Goal: Transaction & Acquisition: Purchase product/service

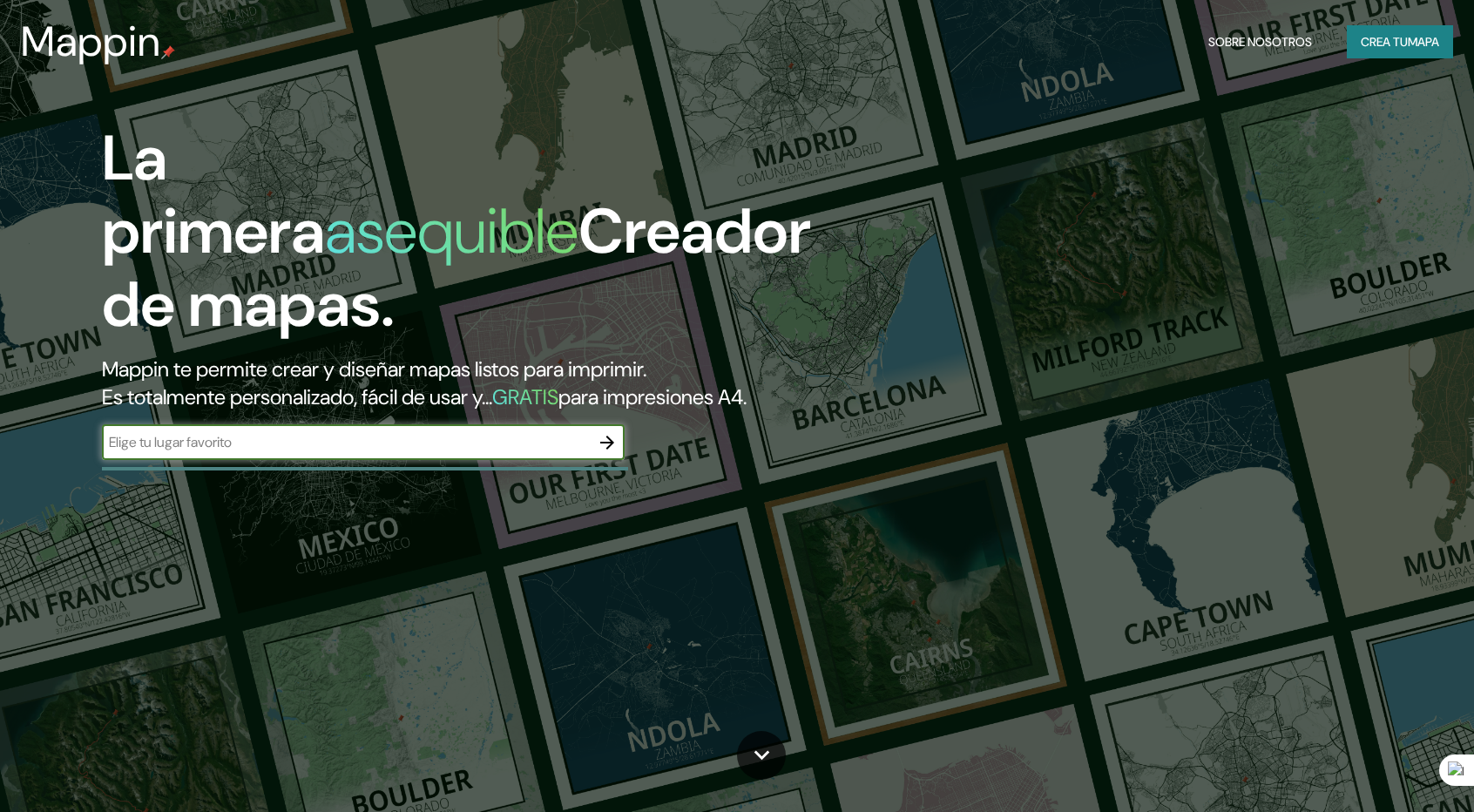
click at [1348, 38] on button "Crea tu mapa" at bounding box center [1400, 42] width 106 height 33
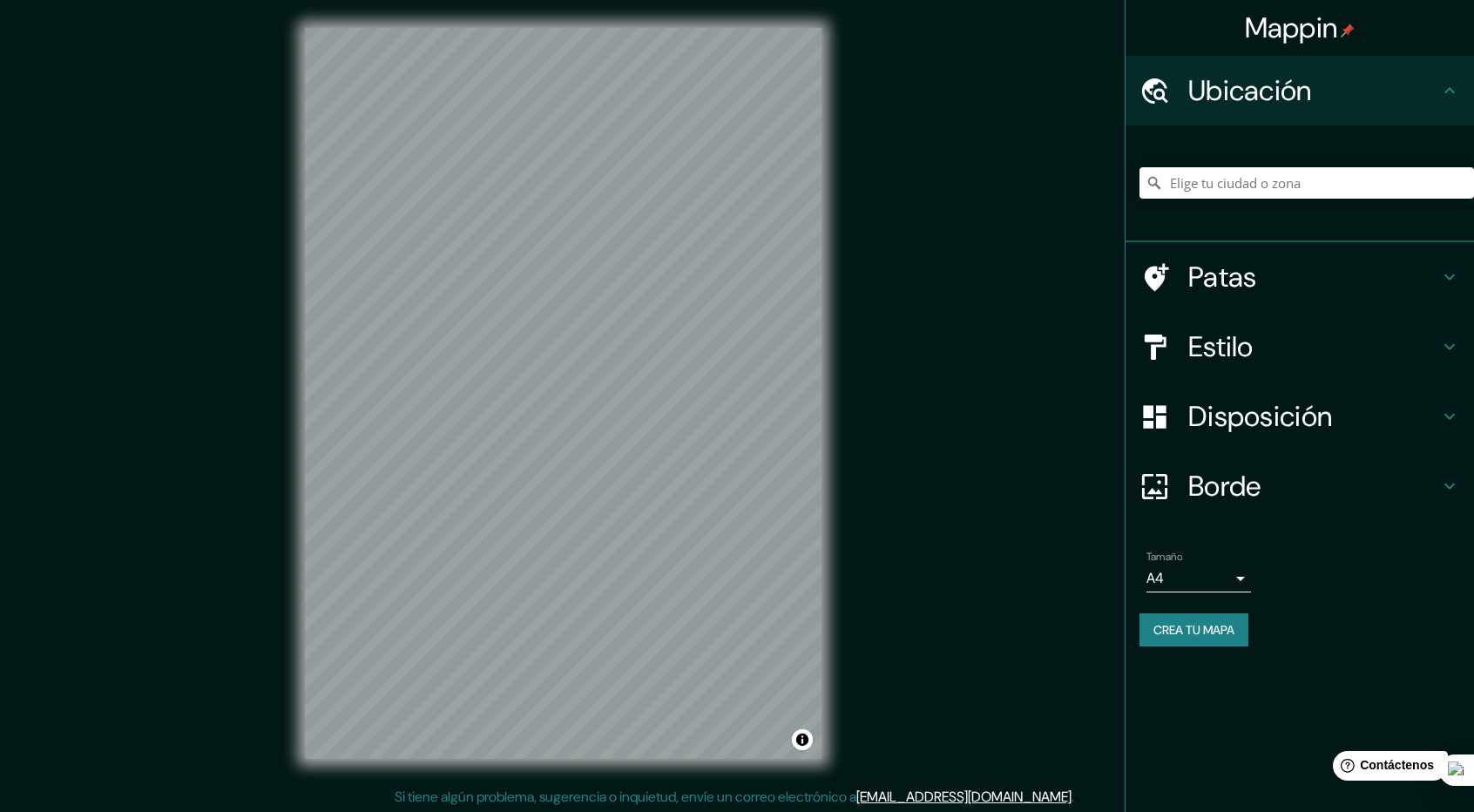
click at [1354, 347] on h4 "Estilo" at bounding box center [1314, 346] width 251 height 35
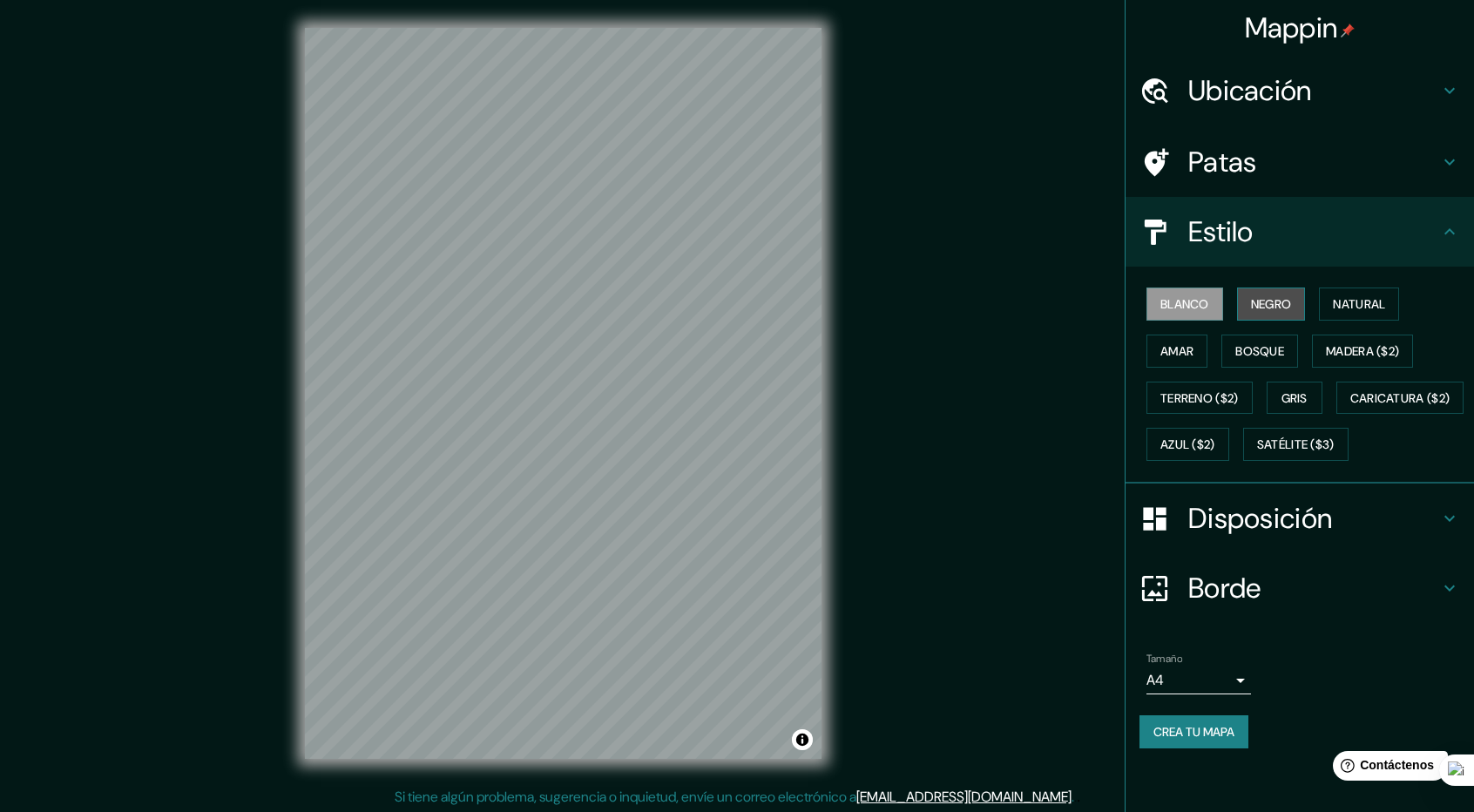
click at [1288, 315] on button "Negro" at bounding box center [1270, 304] width 69 height 33
click at [1347, 311] on font "Natural" at bounding box center [1358, 303] width 52 height 16
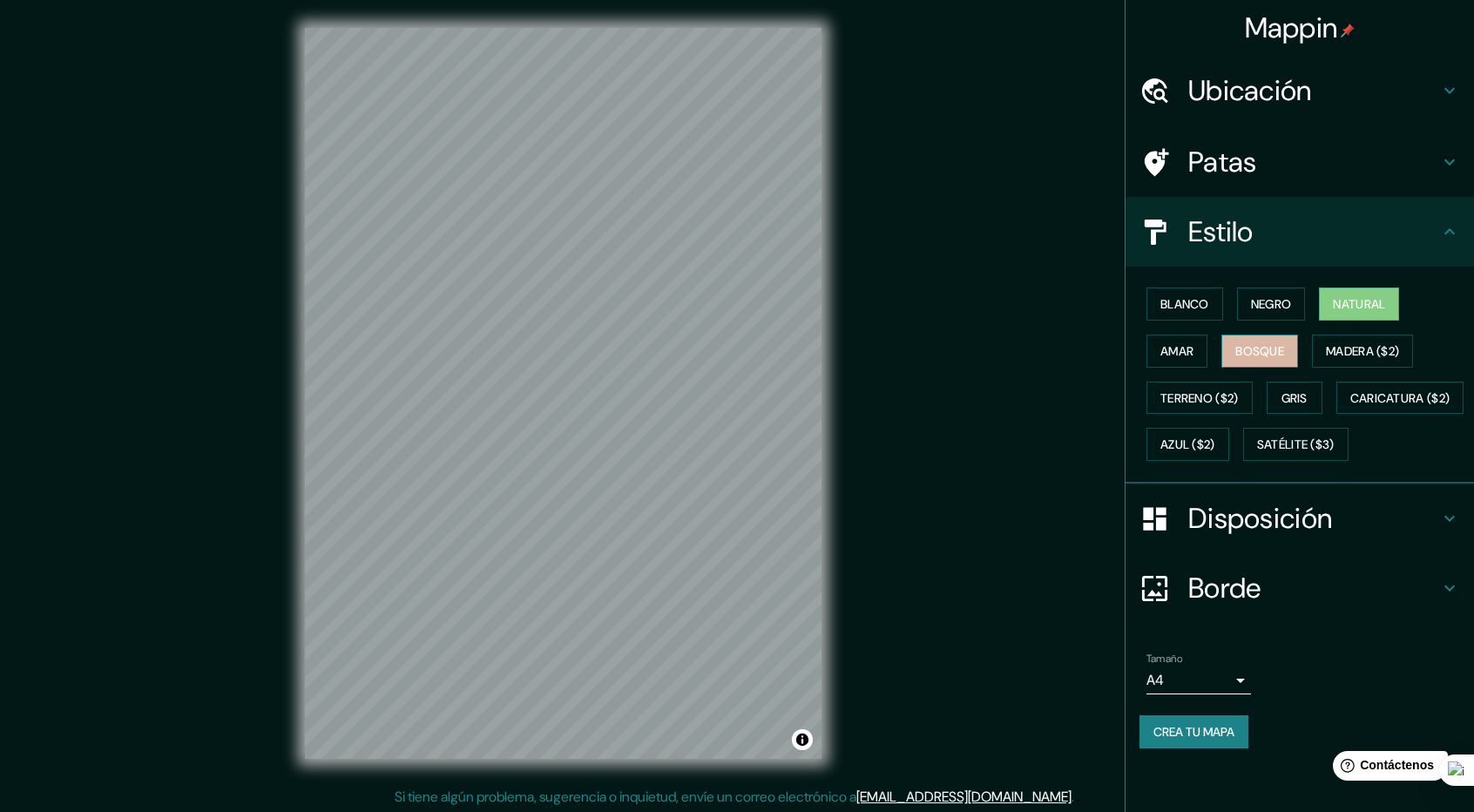
click at [1251, 355] on font "Bosque" at bounding box center [1259, 350] width 49 height 16
click at [1202, 407] on button "Terreno ($2)" at bounding box center [1200, 398] width 106 height 33
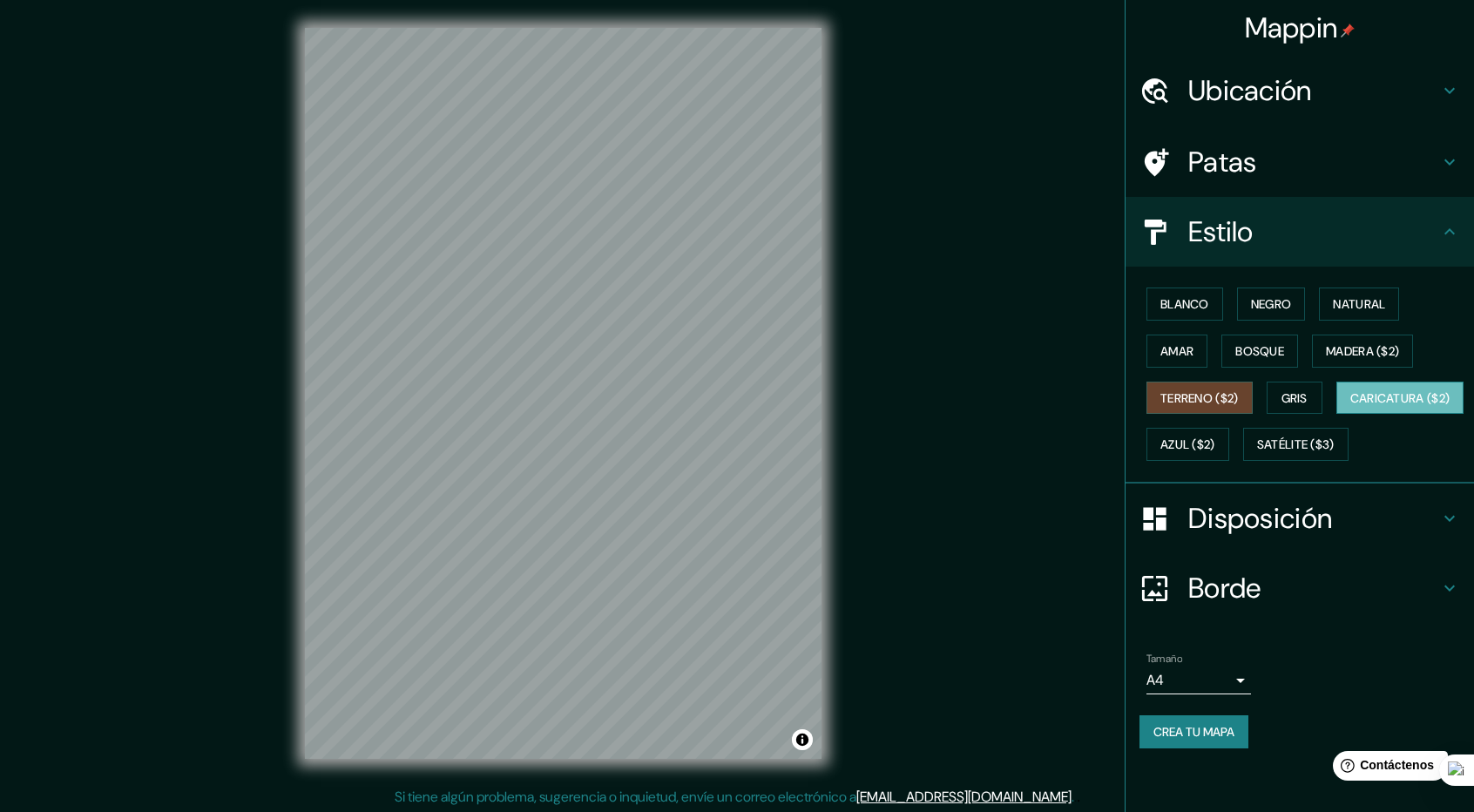
click at [1350, 406] on font "Caricatura ($2)" at bounding box center [1400, 398] width 100 height 16
click at [1304, 405] on font "Gris" at bounding box center [1294, 398] width 27 height 23
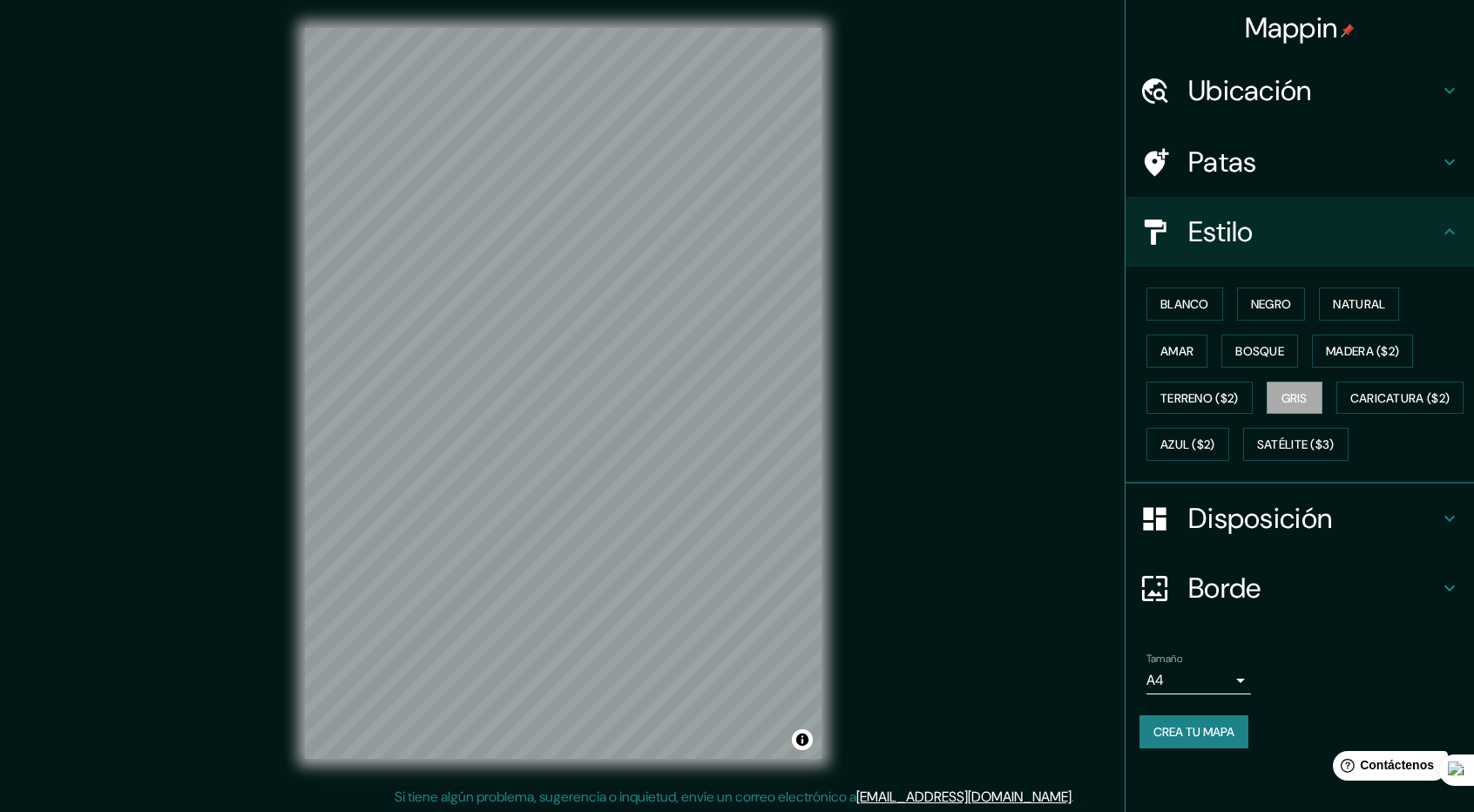
scroll to position [2, 0]
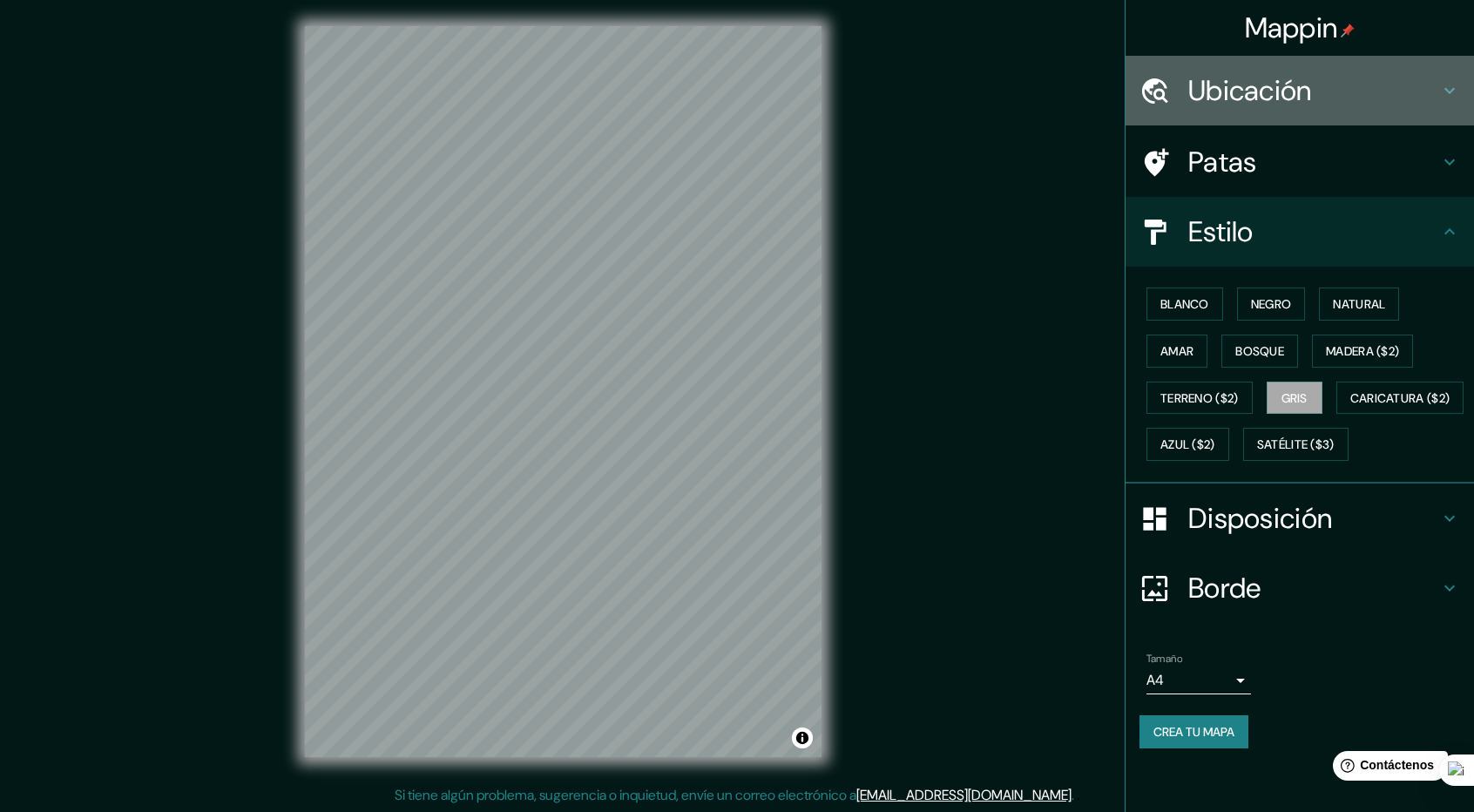
click at [1292, 88] on font "Ubicación" at bounding box center [1249, 91] width 124 height 37
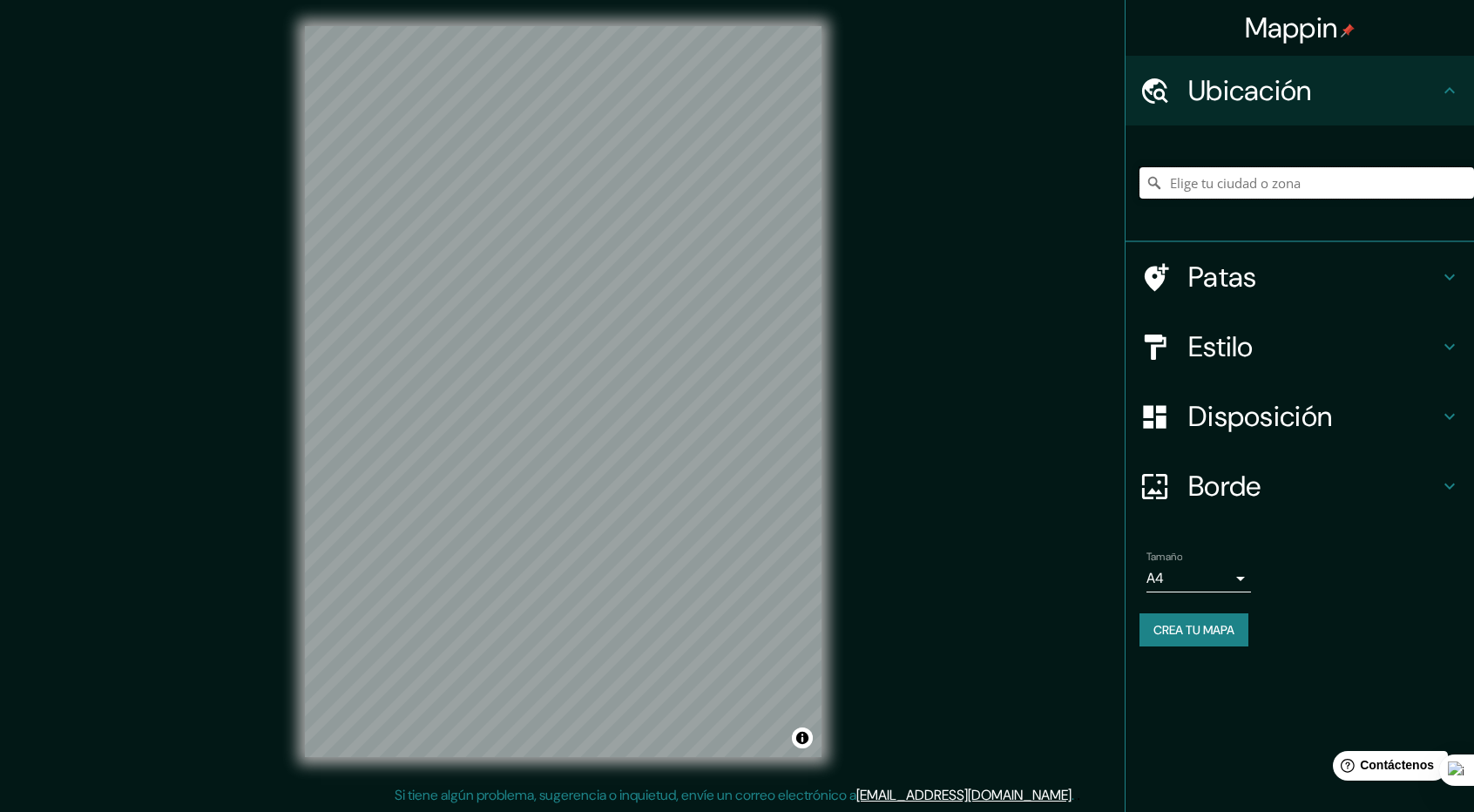
click at [1265, 183] on input "Elige tu ciudad o zona" at bounding box center [1306, 182] width 335 height 31
type input "[GEOGRAPHIC_DATA], [GEOGRAPHIC_DATA], [GEOGRAPHIC_DATA]"
click at [1300, 359] on h4 "Estilo" at bounding box center [1314, 346] width 251 height 35
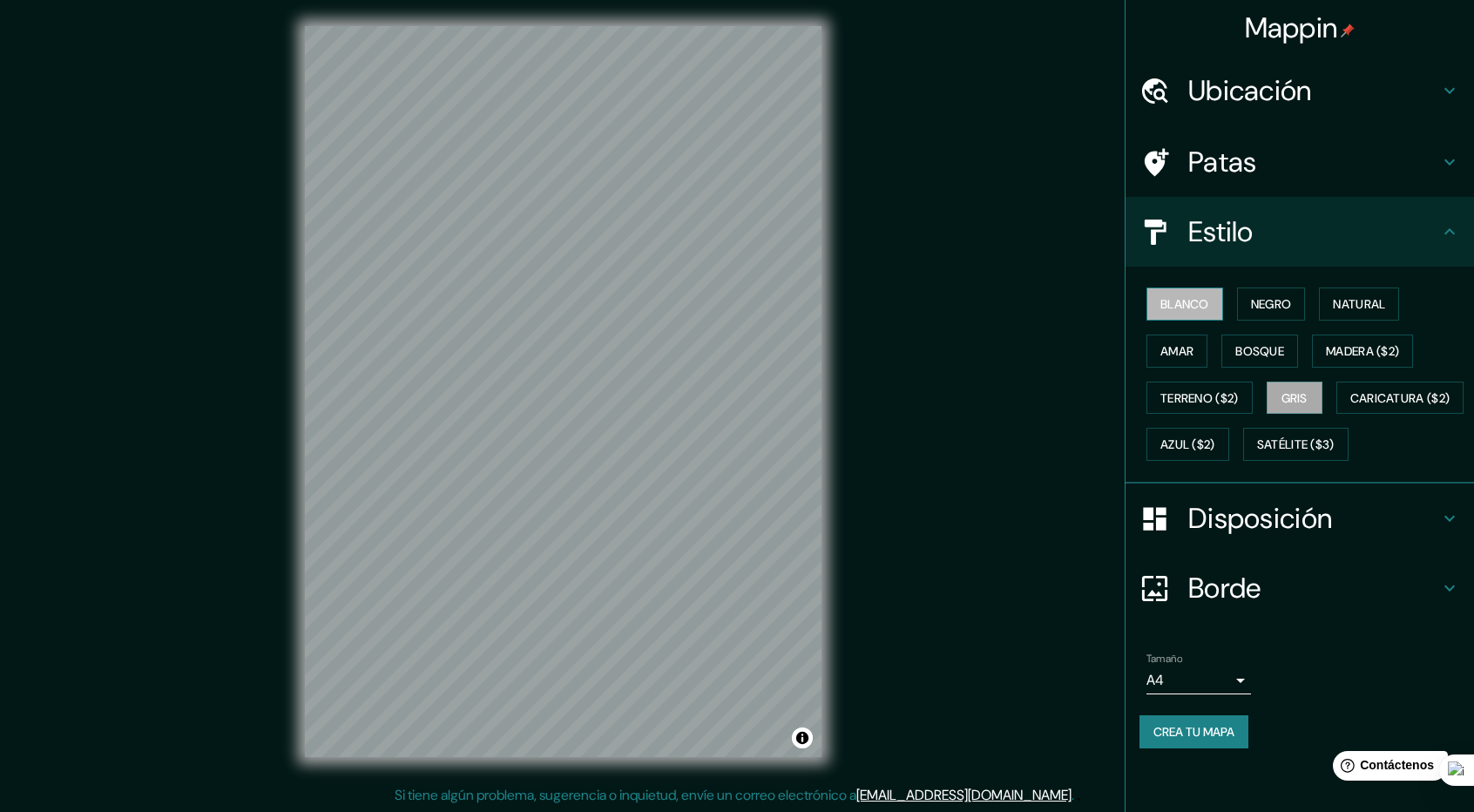
click at [1216, 301] on button "Blanco" at bounding box center [1185, 304] width 77 height 33
click at [1260, 297] on font "Negro" at bounding box center [1271, 303] width 41 height 16
click at [1312, 302] on div "Blanco Negro Natural Amar Bosque Madera ($2) Terreno ($2) Gris Caricatura ($2) …" at bounding box center [1306, 374] width 335 height 187
click at [1354, 306] on font "Natural" at bounding box center [1358, 303] width 52 height 16
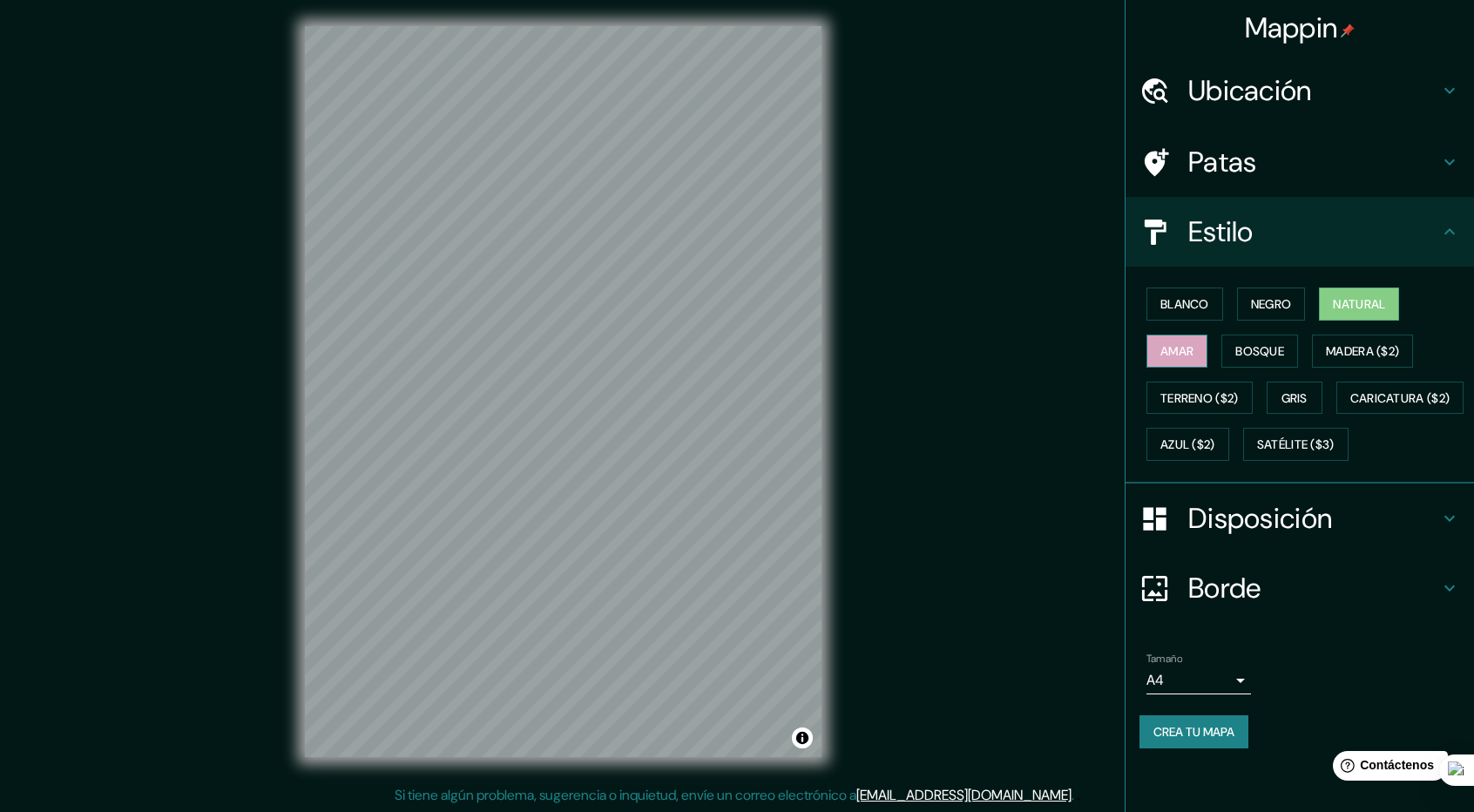
click at [1180, 341] on font "Amar" at bounding box center [1177, 351] width 33 height 23
click at [1234, 352] on button "Bosque" at bounding box center [1260, 351] width 77 height 33
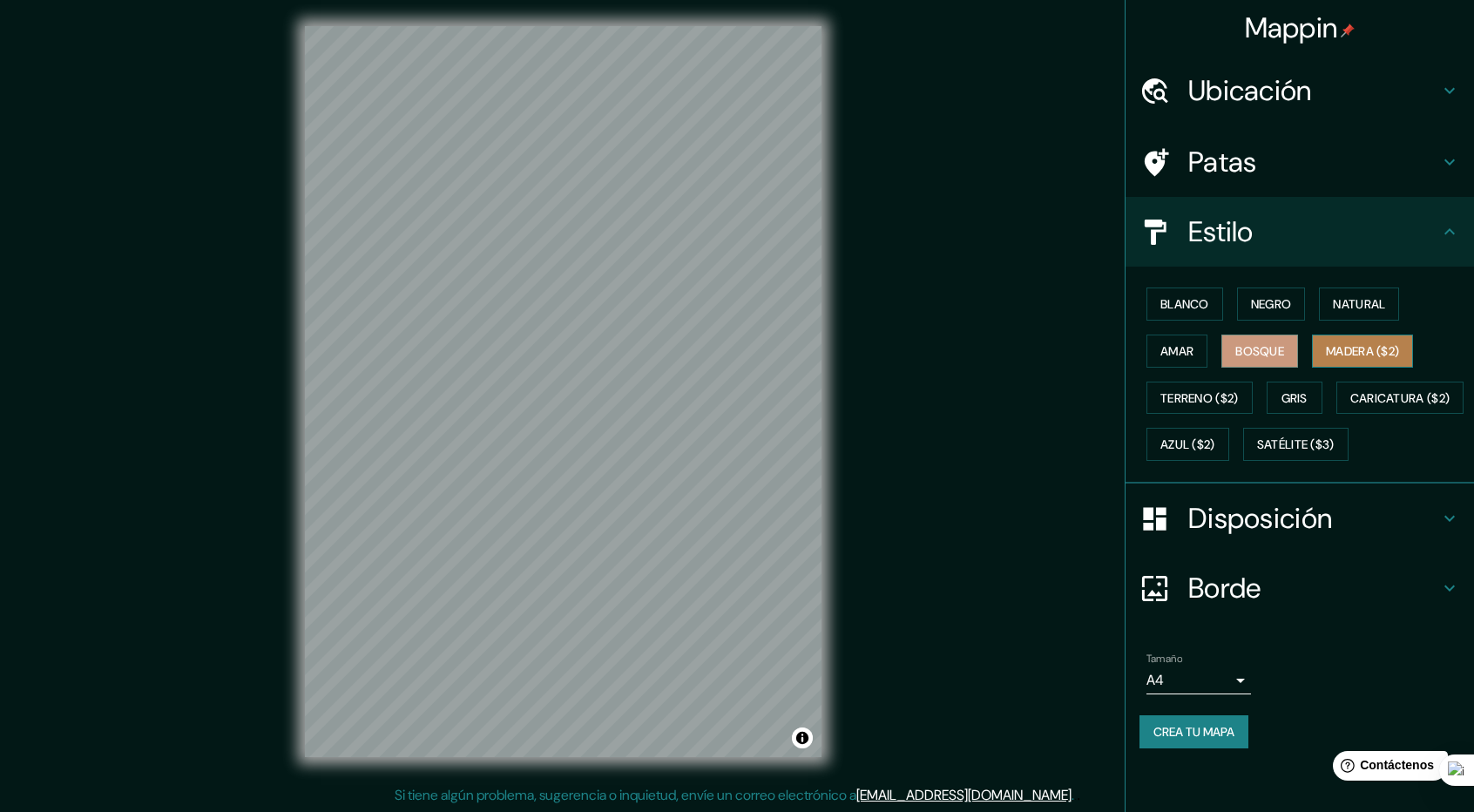
click at [1329, 357] on font "Madera ($2)" at bounding box center [1362, 350] width 73 height 16
click at [1167, 399] on font "Terreno ($2)" at bounding box center [1200, 398] width 79 height 16
click at [1325, 363] on button "Madera ($2)" at bounding box center [1362, 351] width 101 height 33
click at [1361, 210] on div "Estilo" at bounding box center [1300, 232] width 348 height 70
click at [1422, 535] on h4 "Disposición" at bounding box center [1314, 518] width 251 height 35
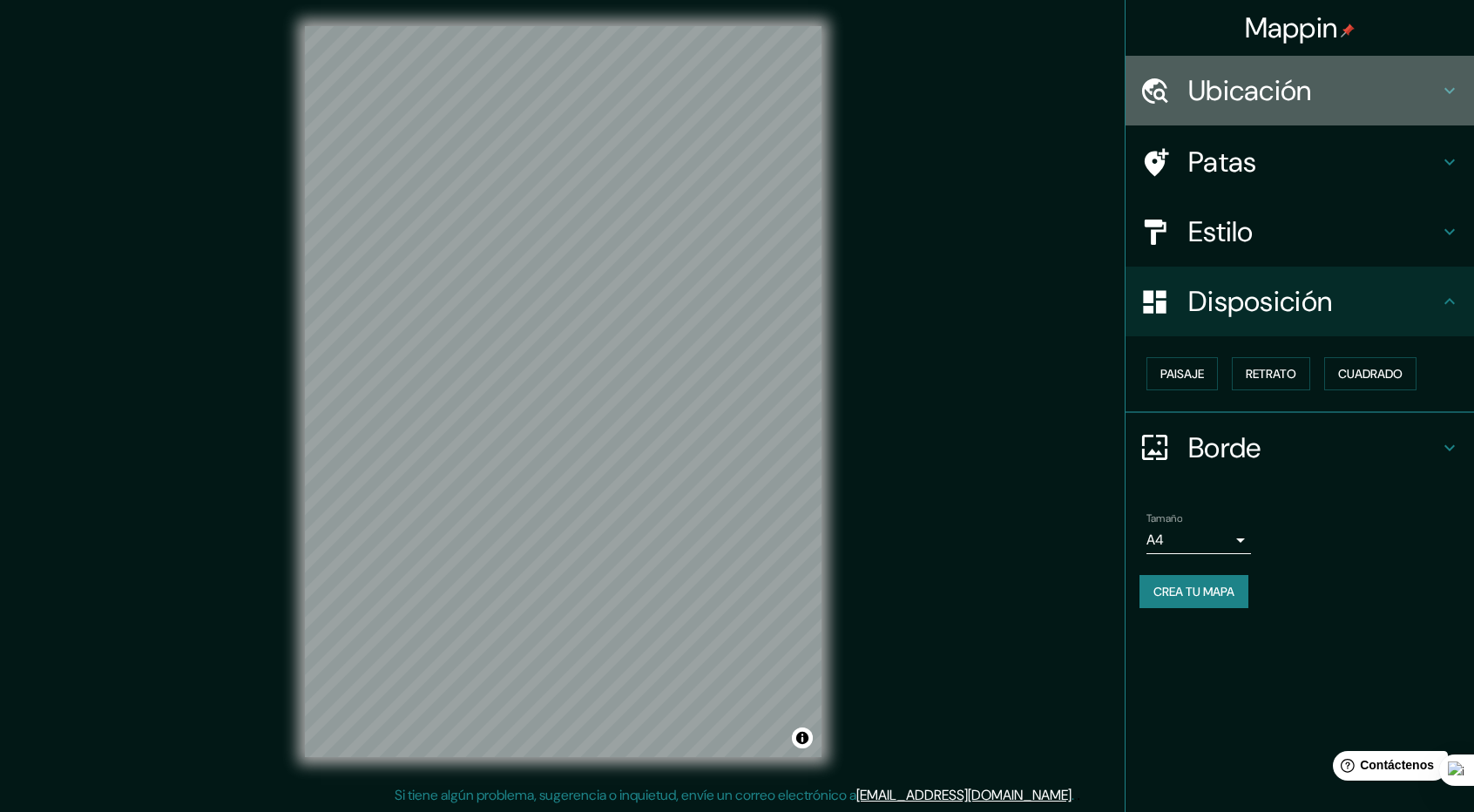
click at [1354, 96] on h4 "Ubicación" at bounding box center [1314, 91] width 251 height 35
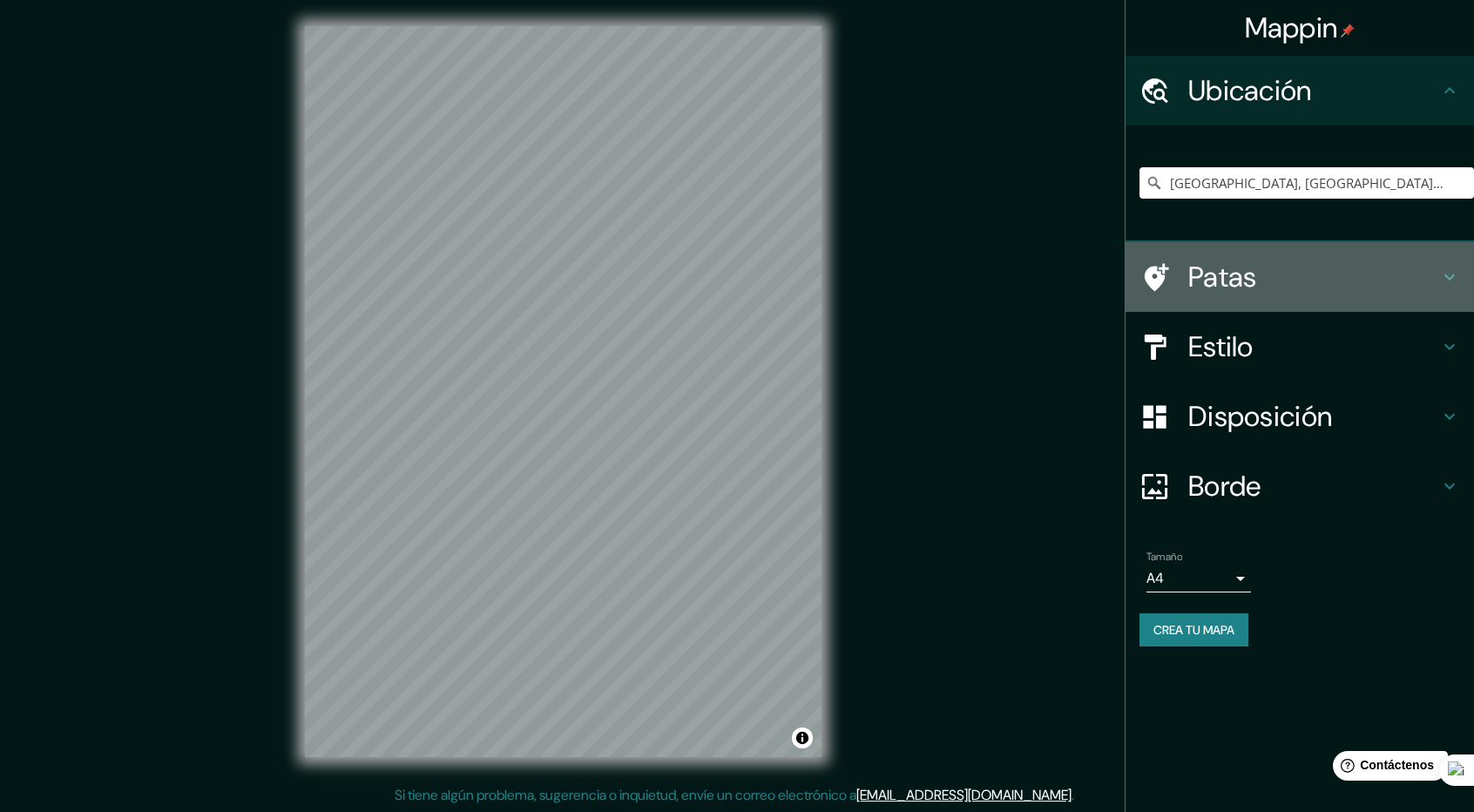
click at [1419, 269] on h4 "Patas" at bounding box center [1314, 277] width 251 height 35
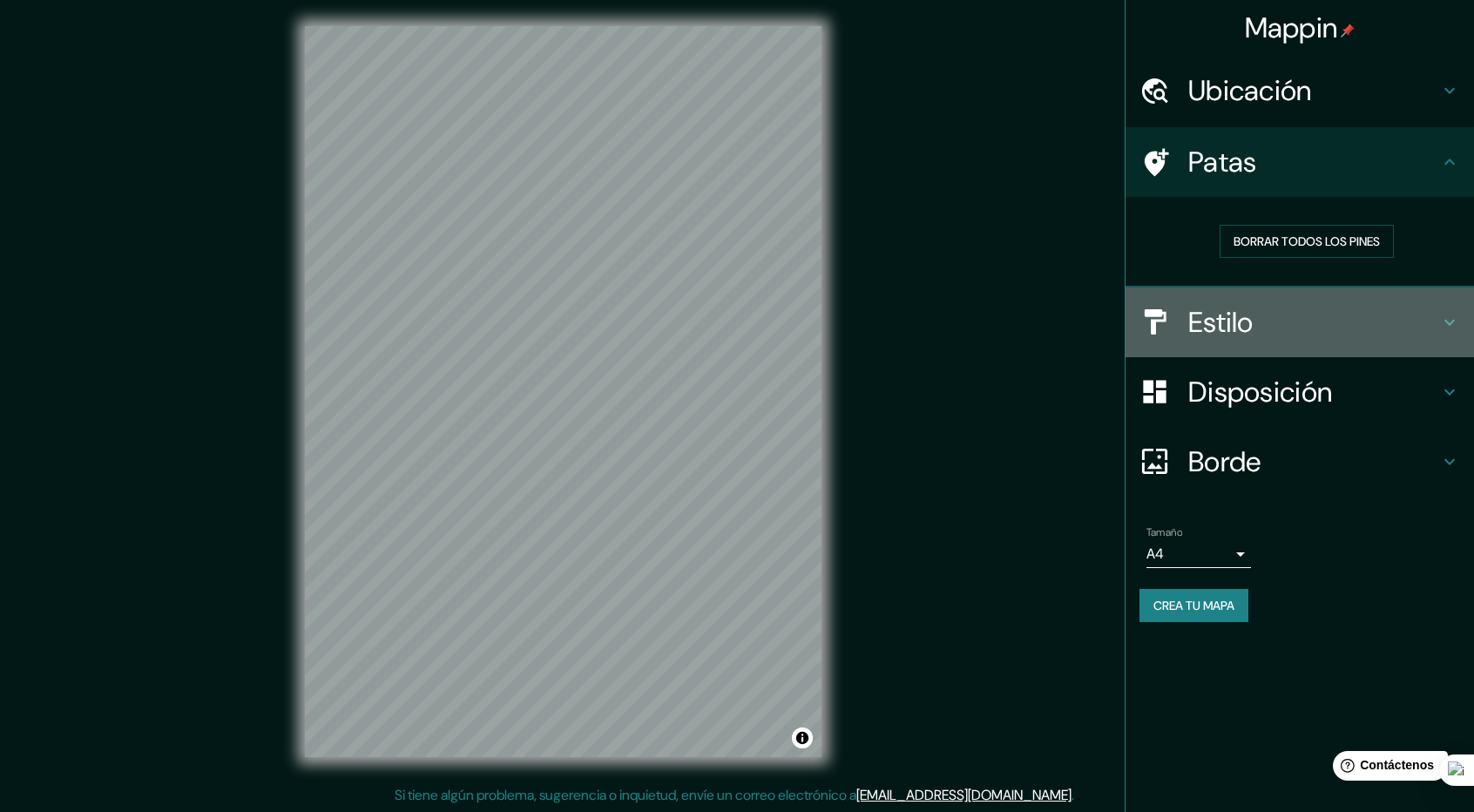
click at [1392, 311] on h4 "Estilo" at bounding box center [1314, 323] width 251 height 35
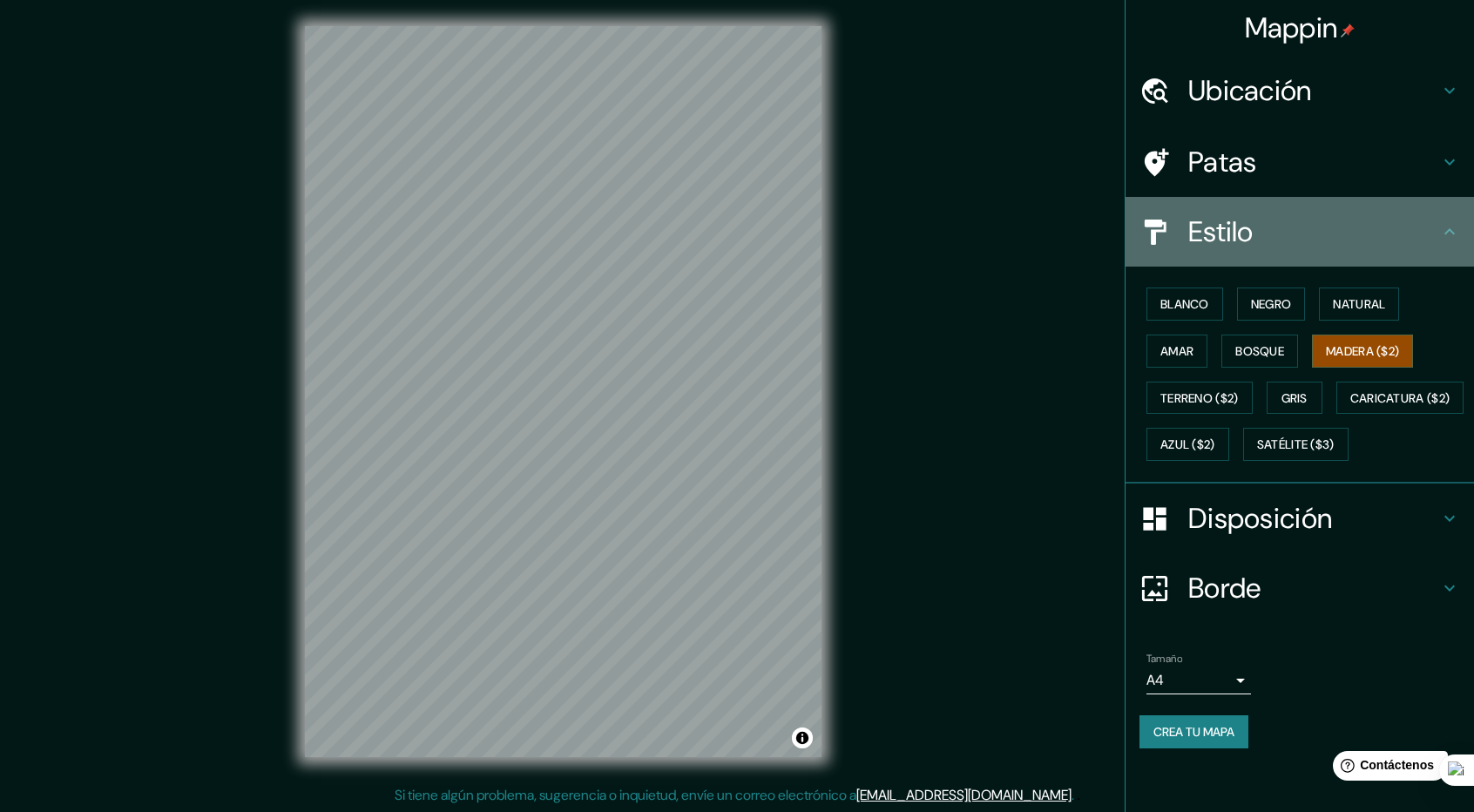
click at [1391, 240] on h4 "Estilo" at bounding box center [1314, 232] width 251 height 35
click at [1420, 219] on h4 "Estilo" at bounding box center [1314, 232] width 251 height 35
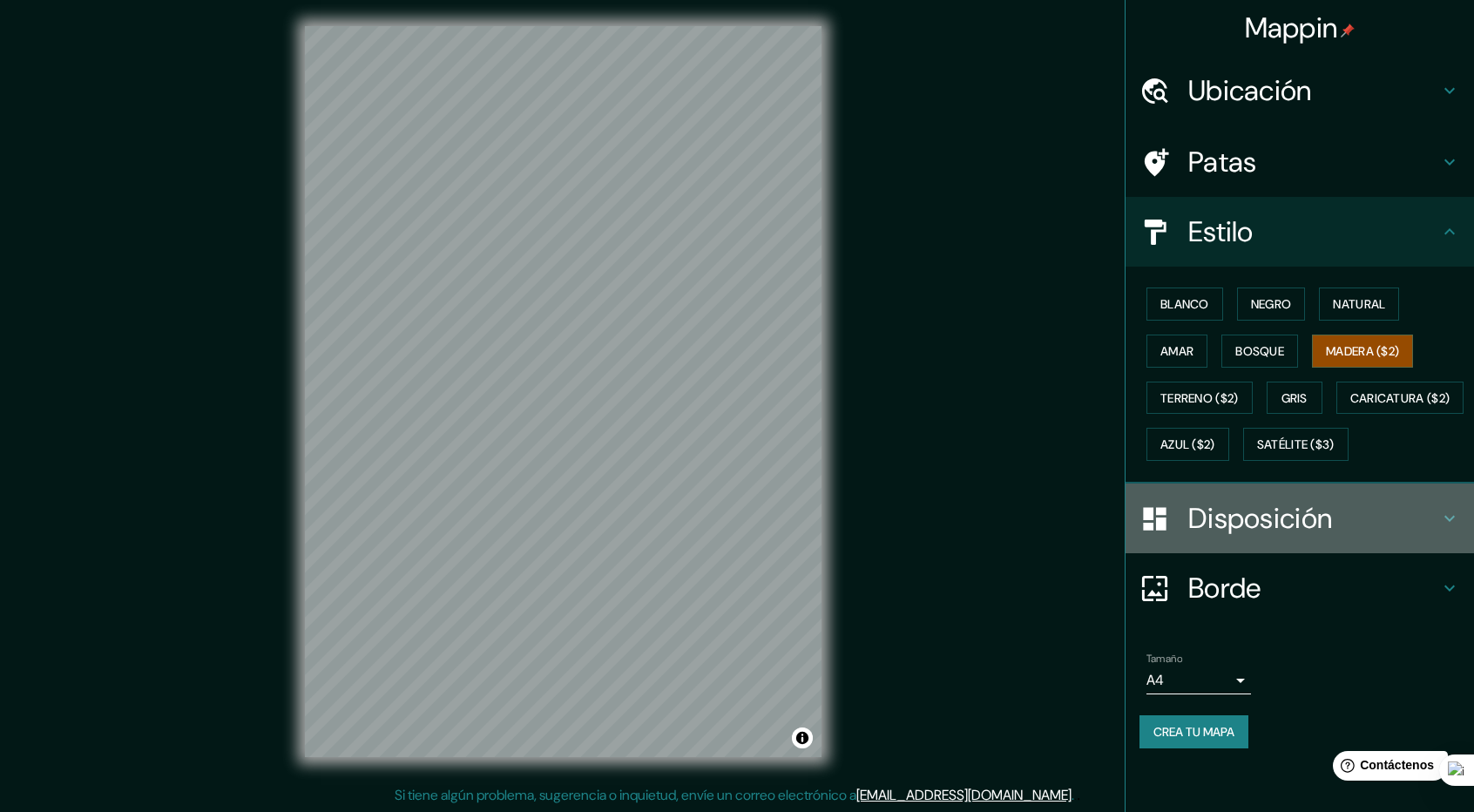
click at [1422, 535] on h4 "Disposición" at bounding box center [1314, 518] width 251 height 35
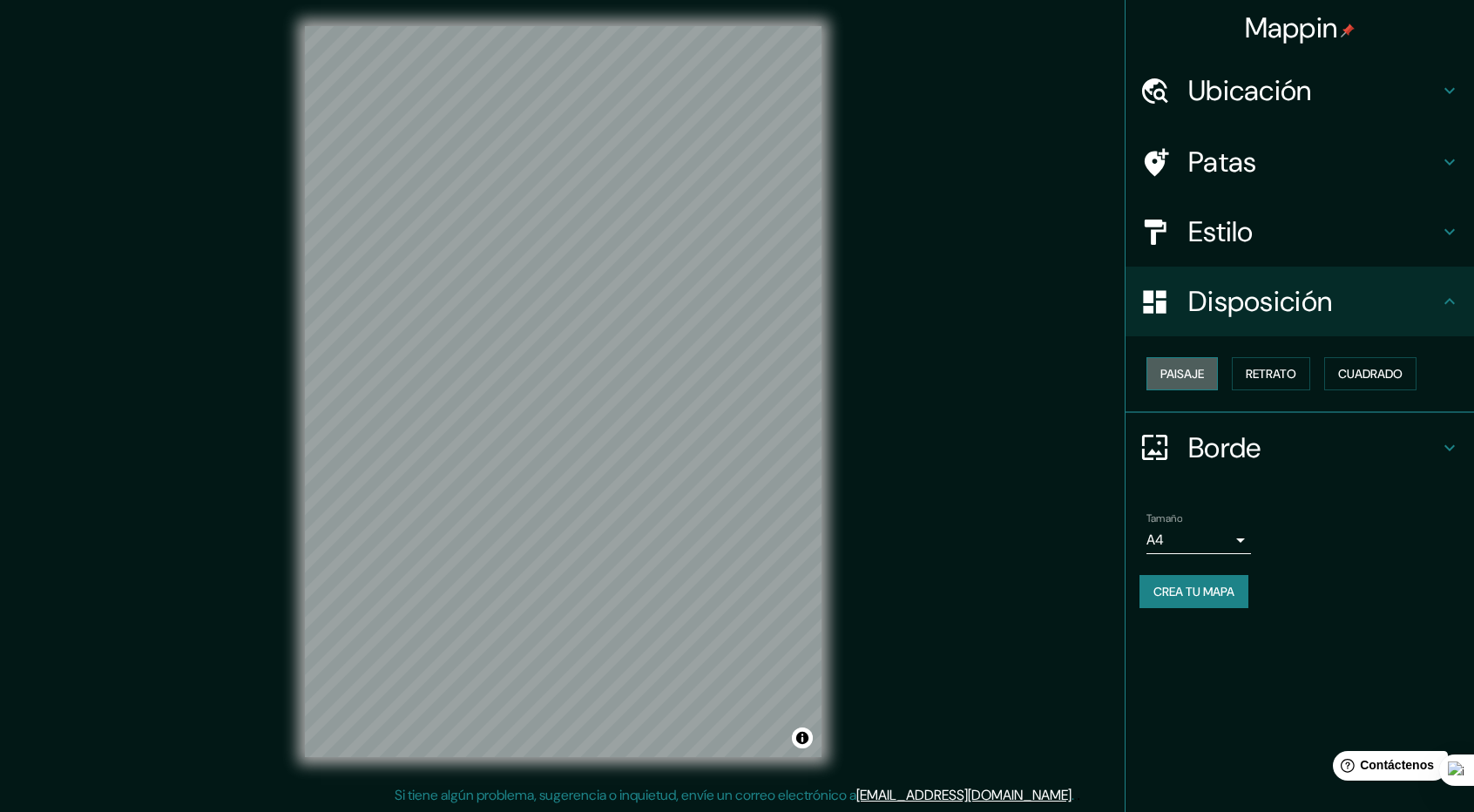
click at [1199, 370] on font "Paisaje" at bounding box center [1182, 373] width 44 height 16
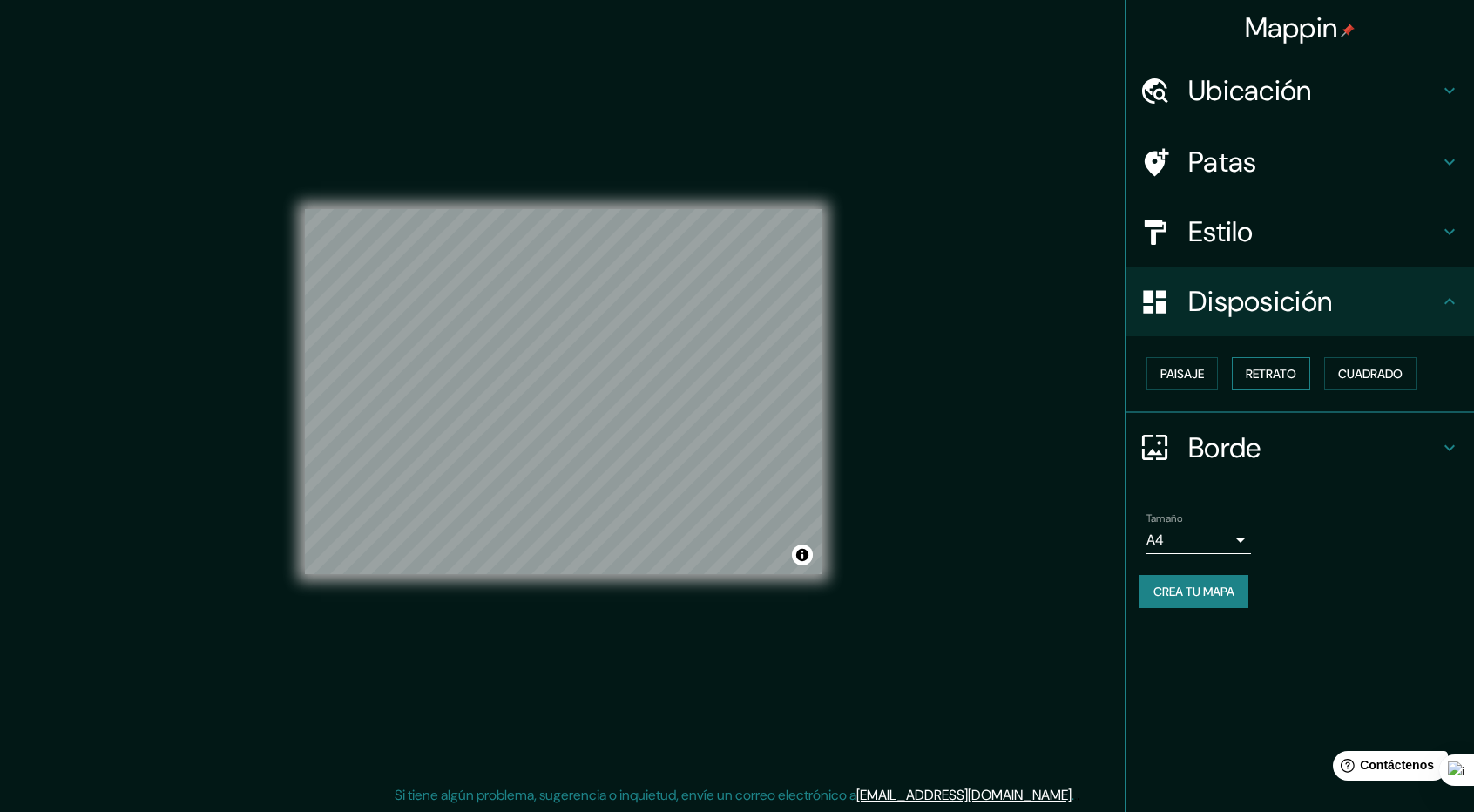
click at [1235, 372] on button "Retrato" at bounding box center [1271, 374] width 79 height 33
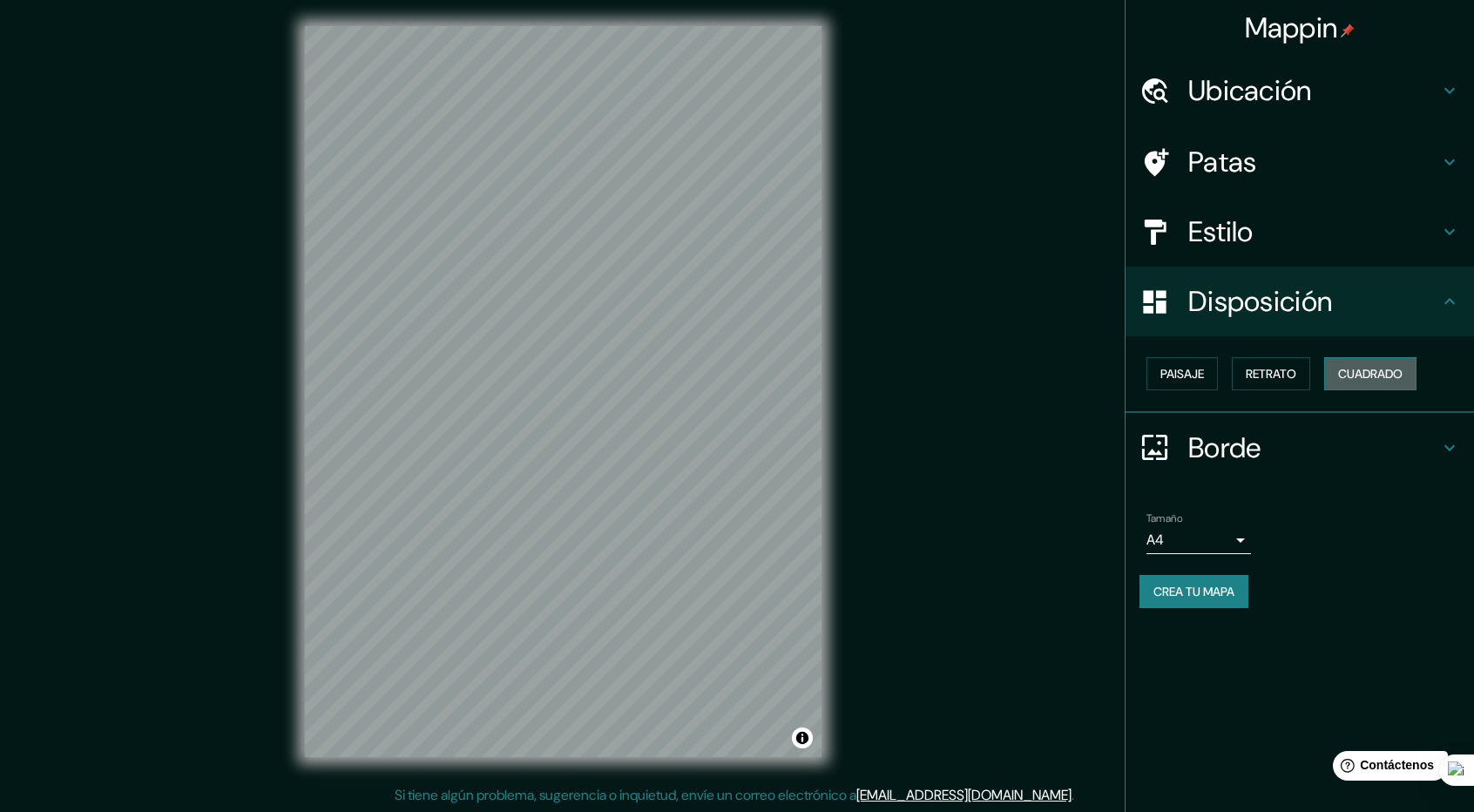
click at [1340, 377] on button "Cuadrado" at bounding box center [1370, 374] width 93 height 33
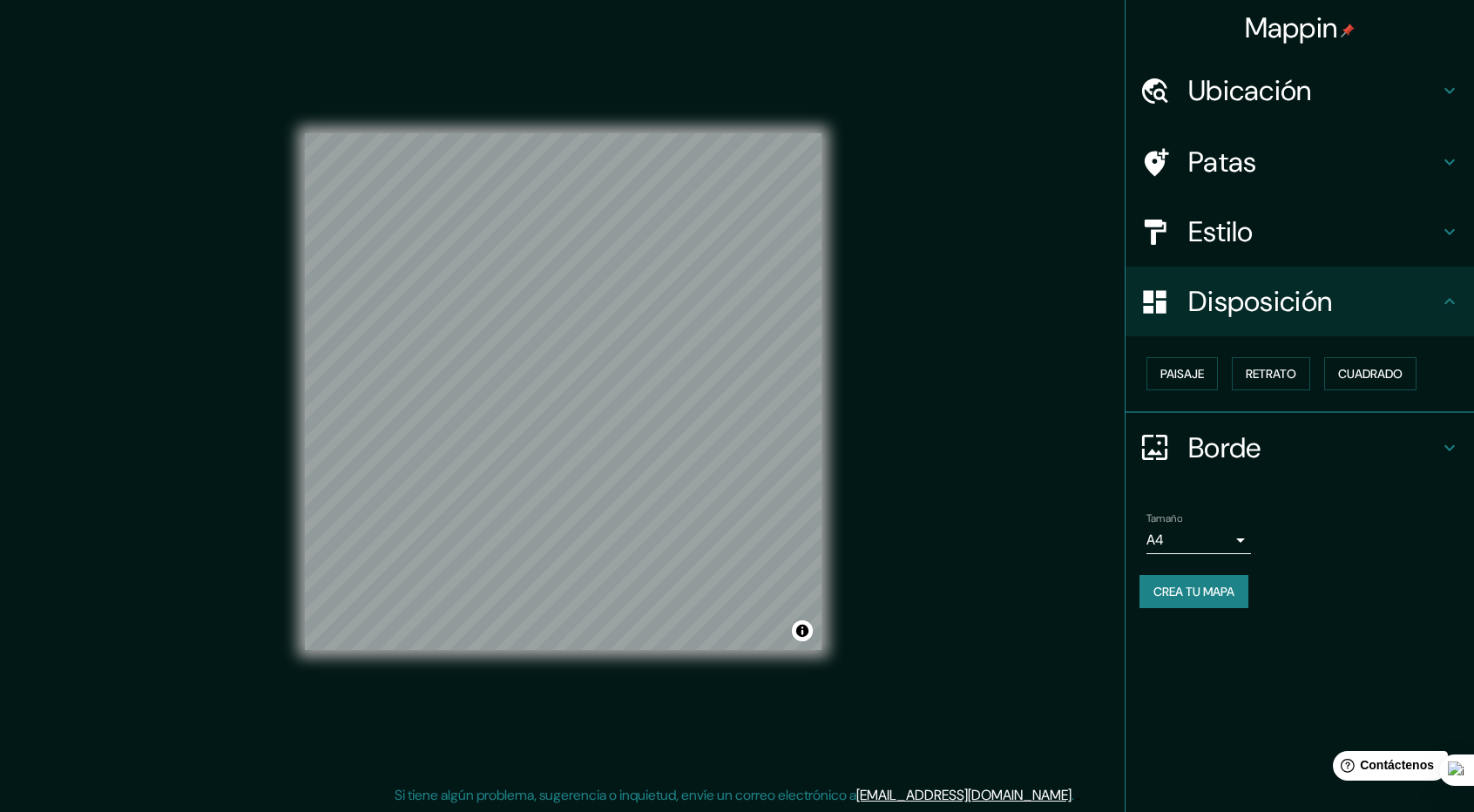
click at [1212, 445] on font "Borde" at bounding box center [1225, 447] width 73 height 37
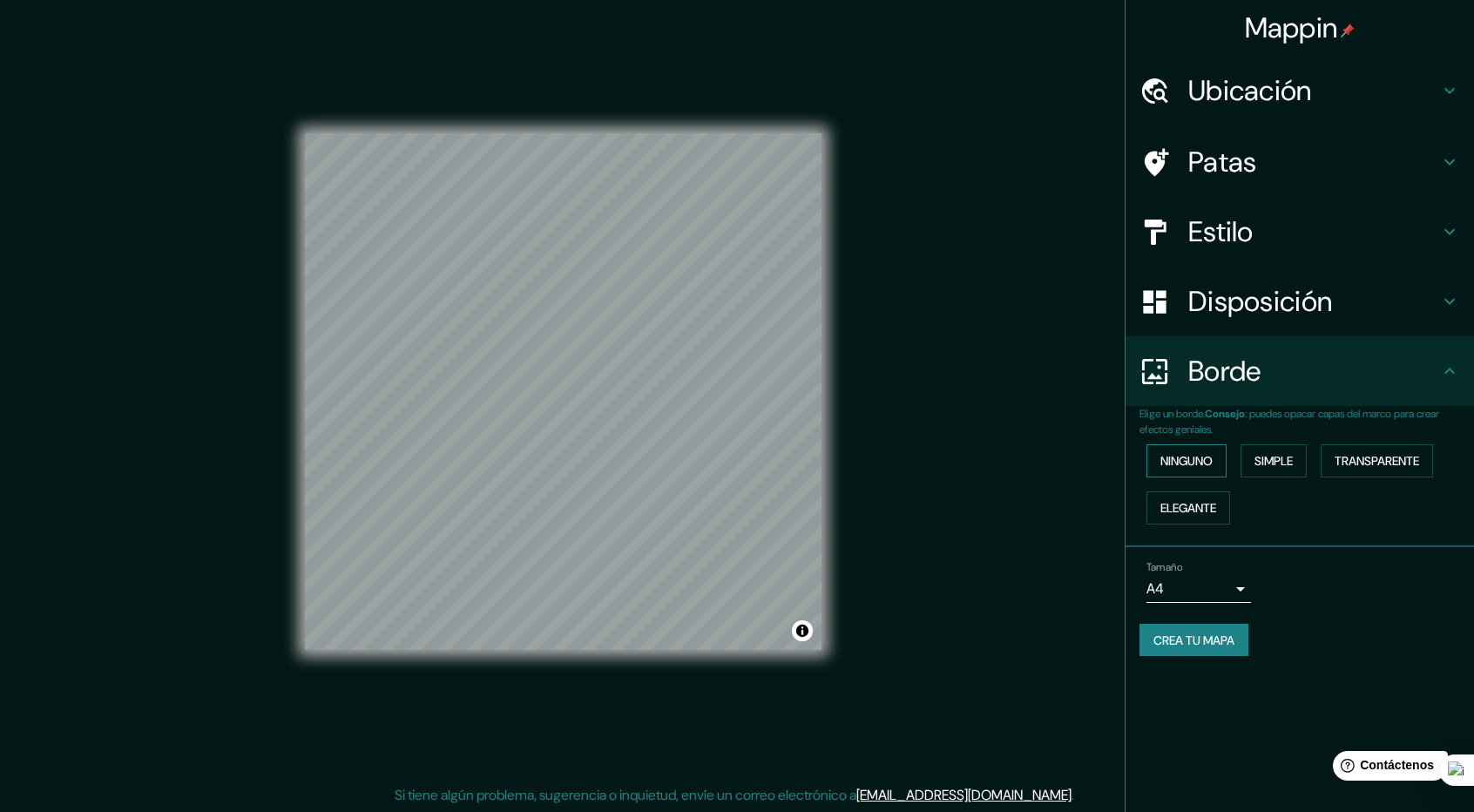
click at [1200, 467] on font "Ninguno" at bounding box center [1186, 460] width 52 height 16
click at [1245, 455] on button "Simple" at bounding box center [1273, 461] width 66 height 33
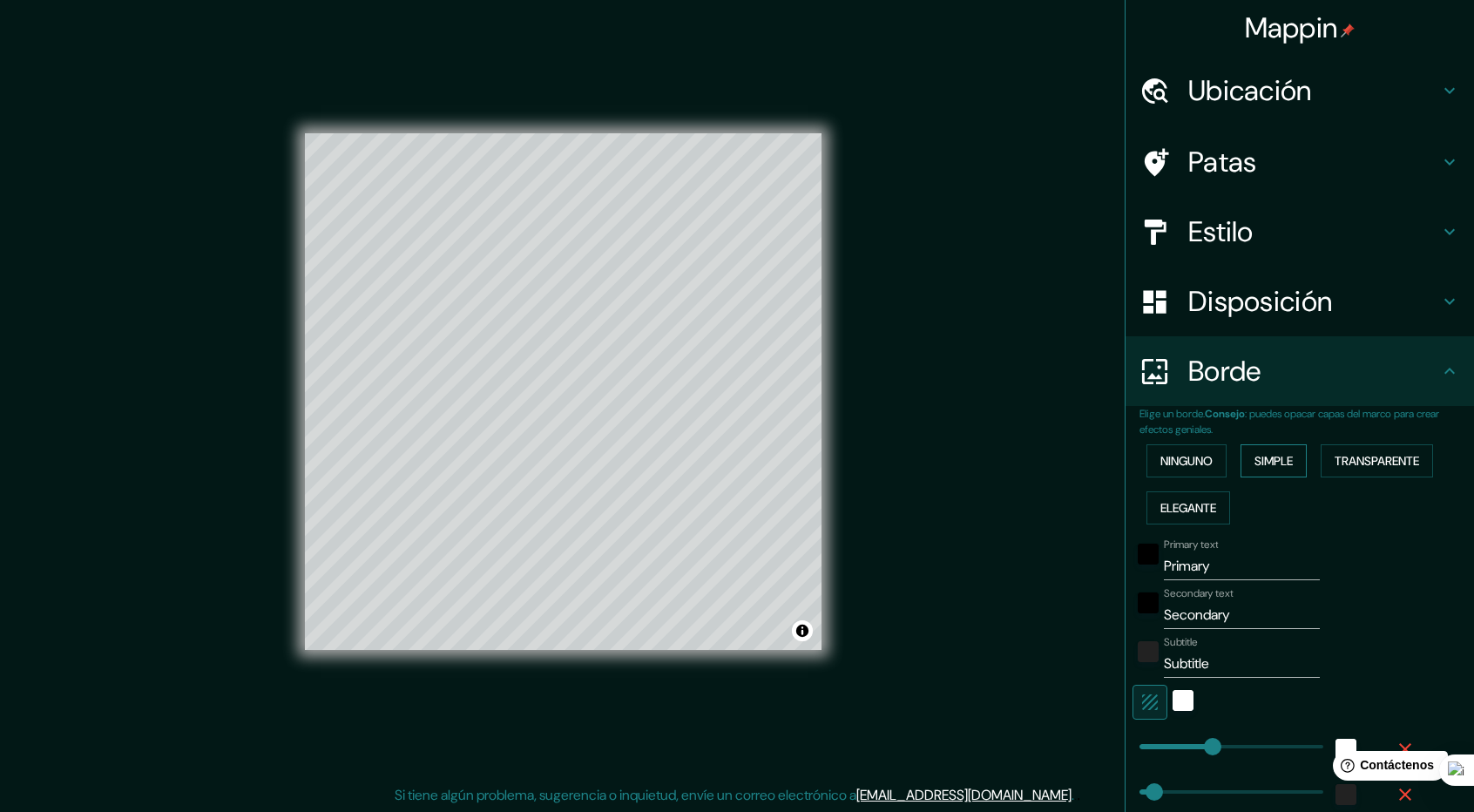
click at [1263, 453] on font "Simple" at bounding box center [1273, 460] width 38 height 16
type input "237"
type input "47"
click at [1335, 455] on font "Transparente" at bounding box center [1377, 460] width 84 height 16
click at [1160, 498] on font "Elegante" at bounding box center [1188, 508] width 56 height 23
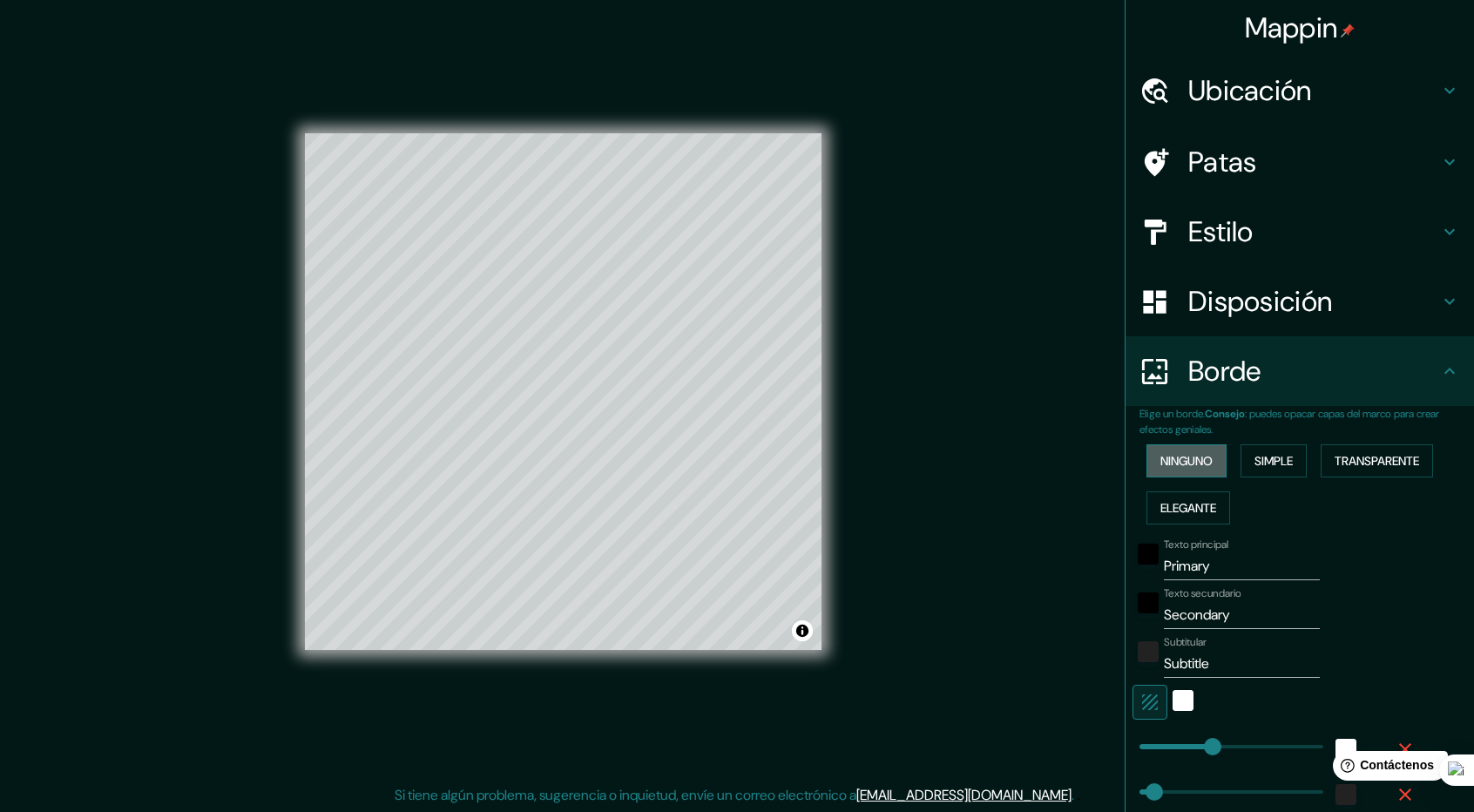
click at [1180, 453] on font "Ninguno" at bounding box center [1186, 460] width 52 height 16
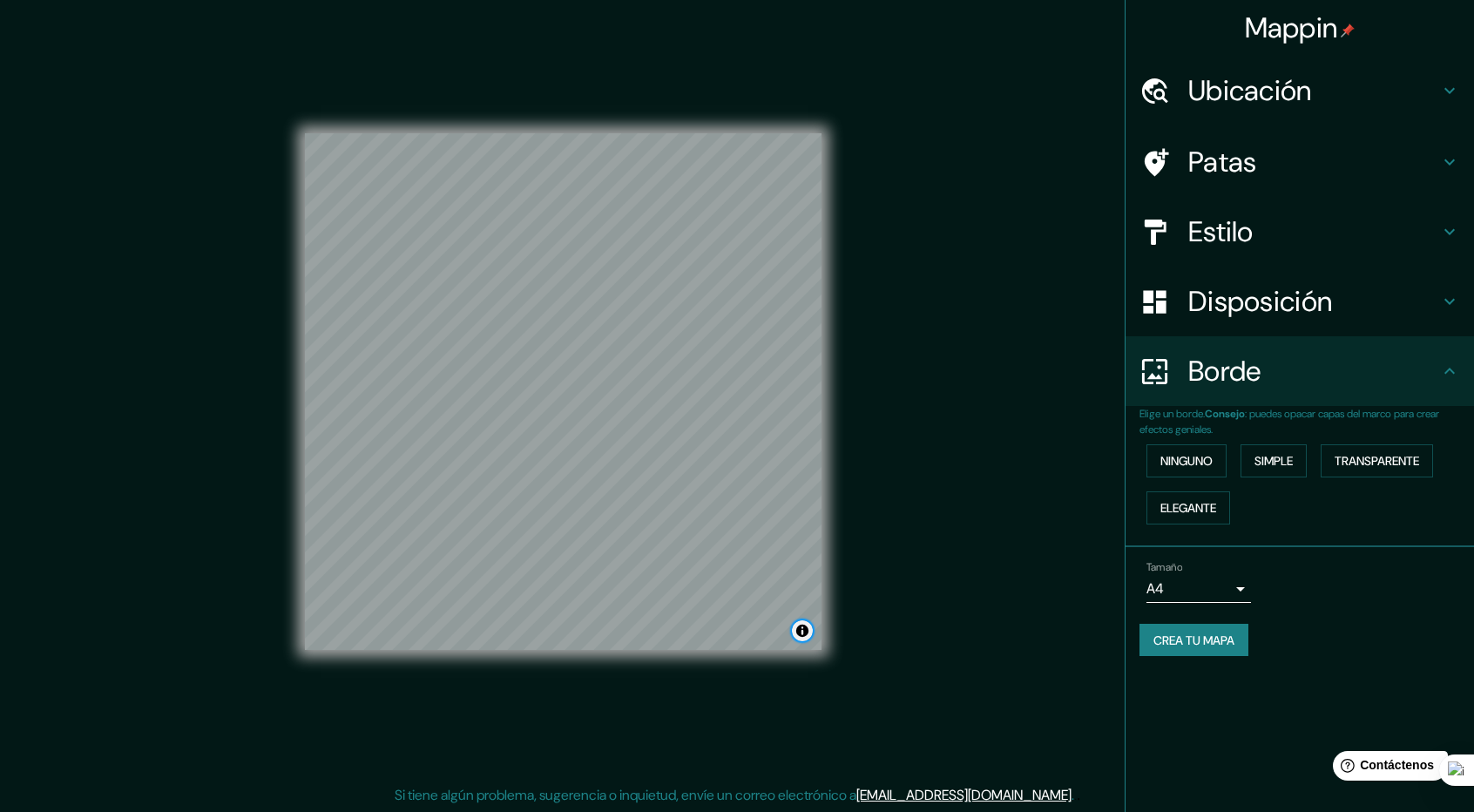
click at [803, 626] on button "Activar o desactivar atribución" at bounding box center [802, 631] width 21 height 21
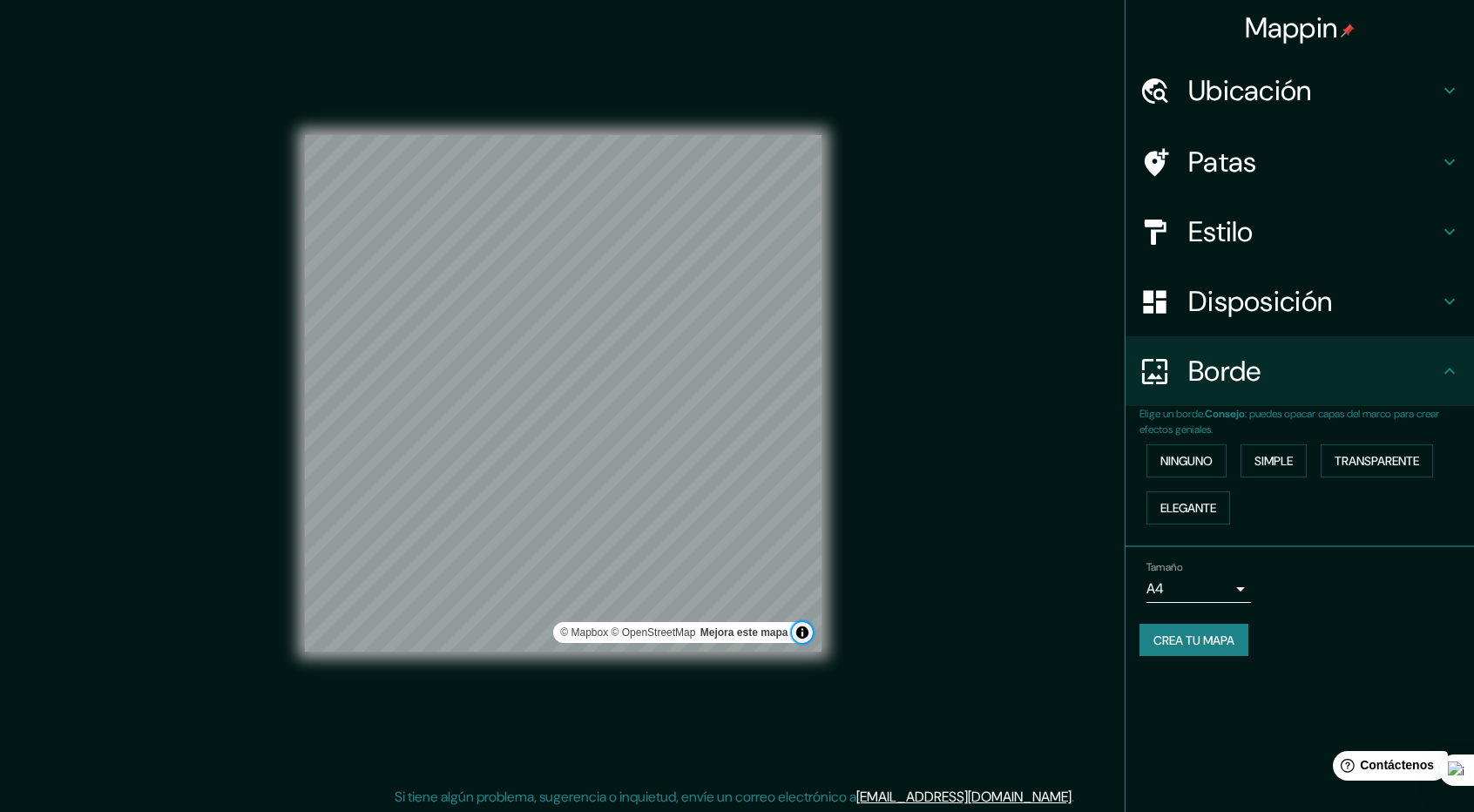
scroll to position [0, 0]
click at [1355, 163] on h4 "Patas" at bounding box center [1314, 162] width 251 height 35
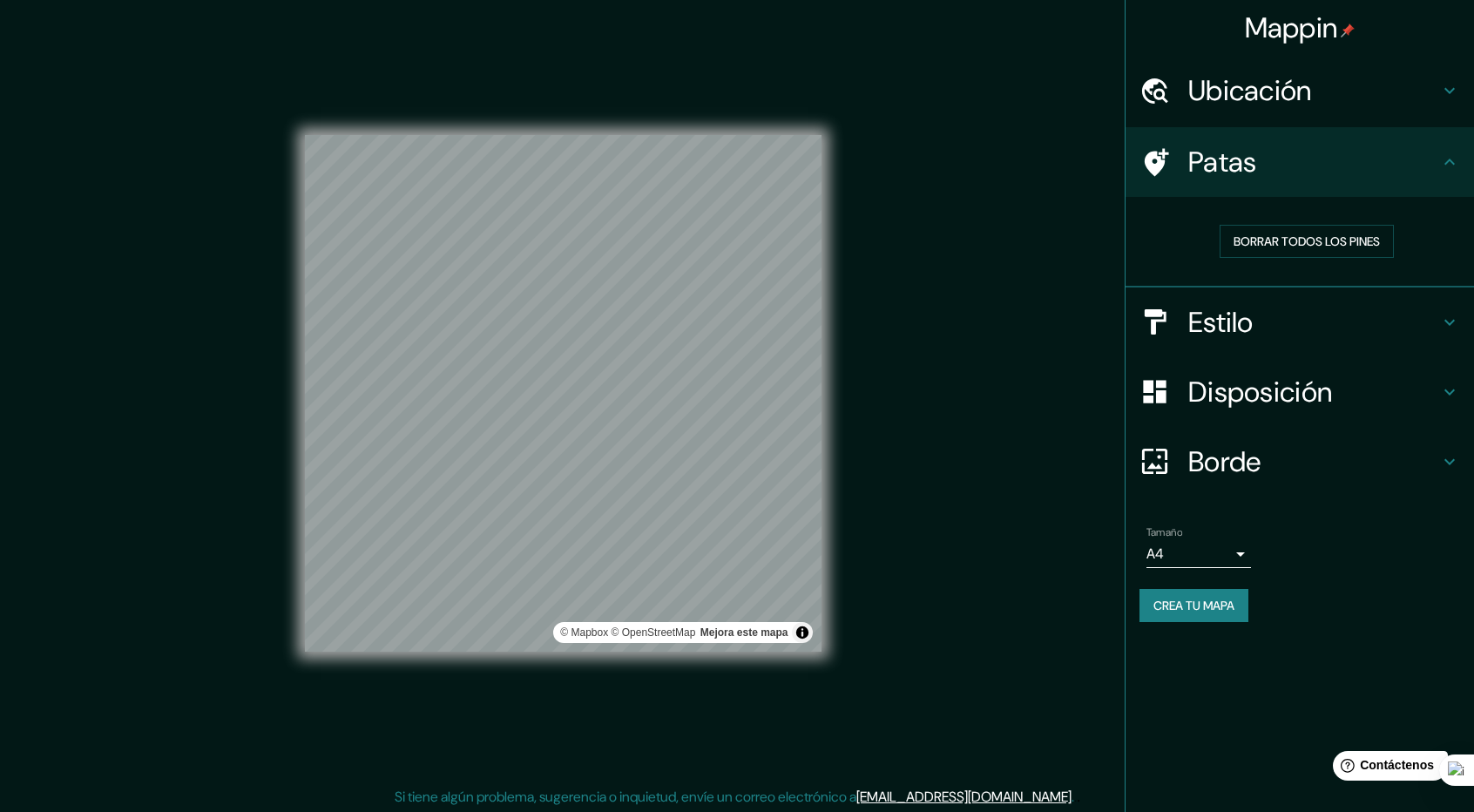
click at [1016, 687] on div "Mappin Ubicación Soyaló, [GEOGRAPHIC_DATA], [GEOGRAPHIC_DATA] [GEOGRAPHIC_DATA]…" at bounding box center [737, 407] width 1474 height 815
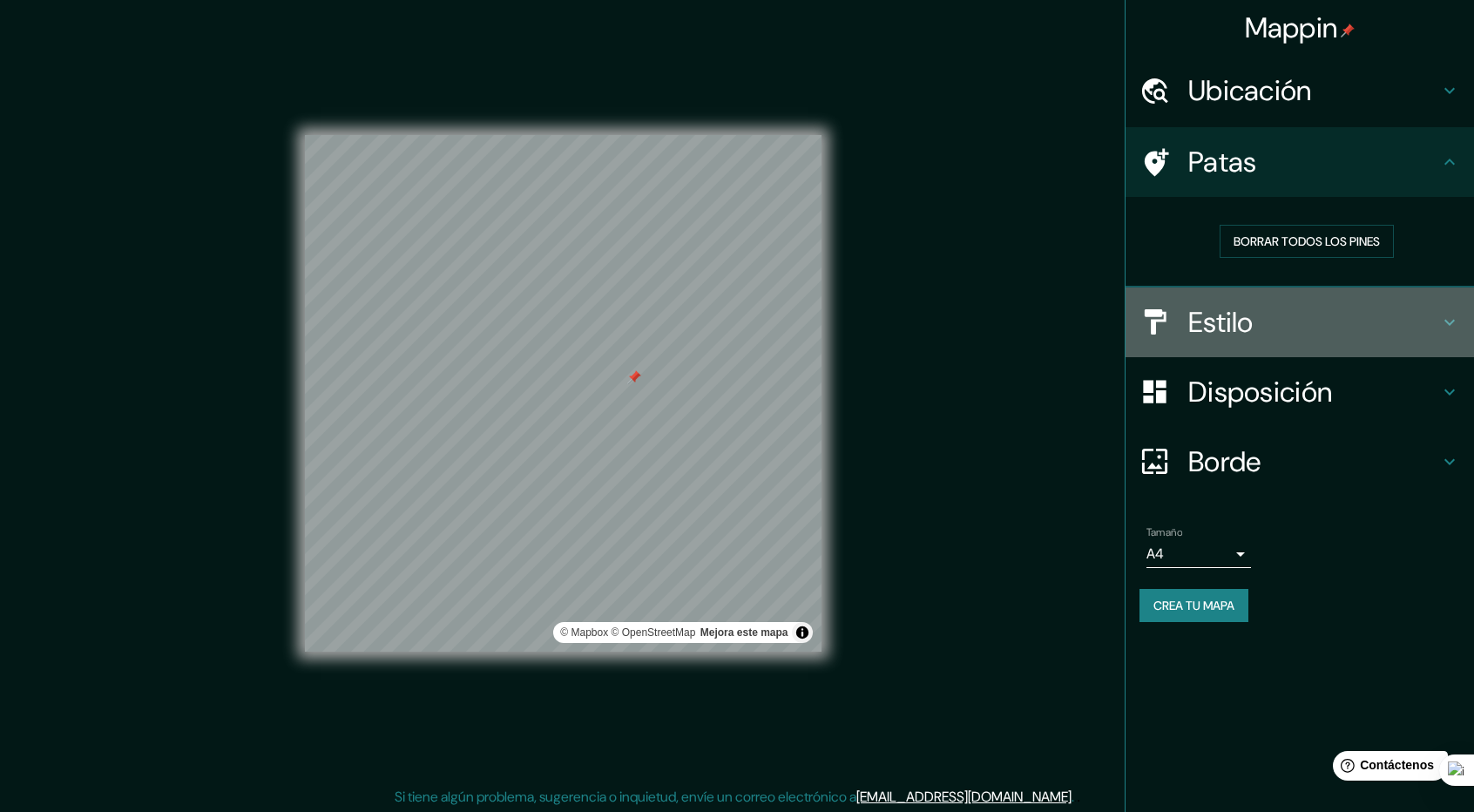
click at [1391, 296] on div "Estilo" at bounding box center [1300, 323] width 348 height 70
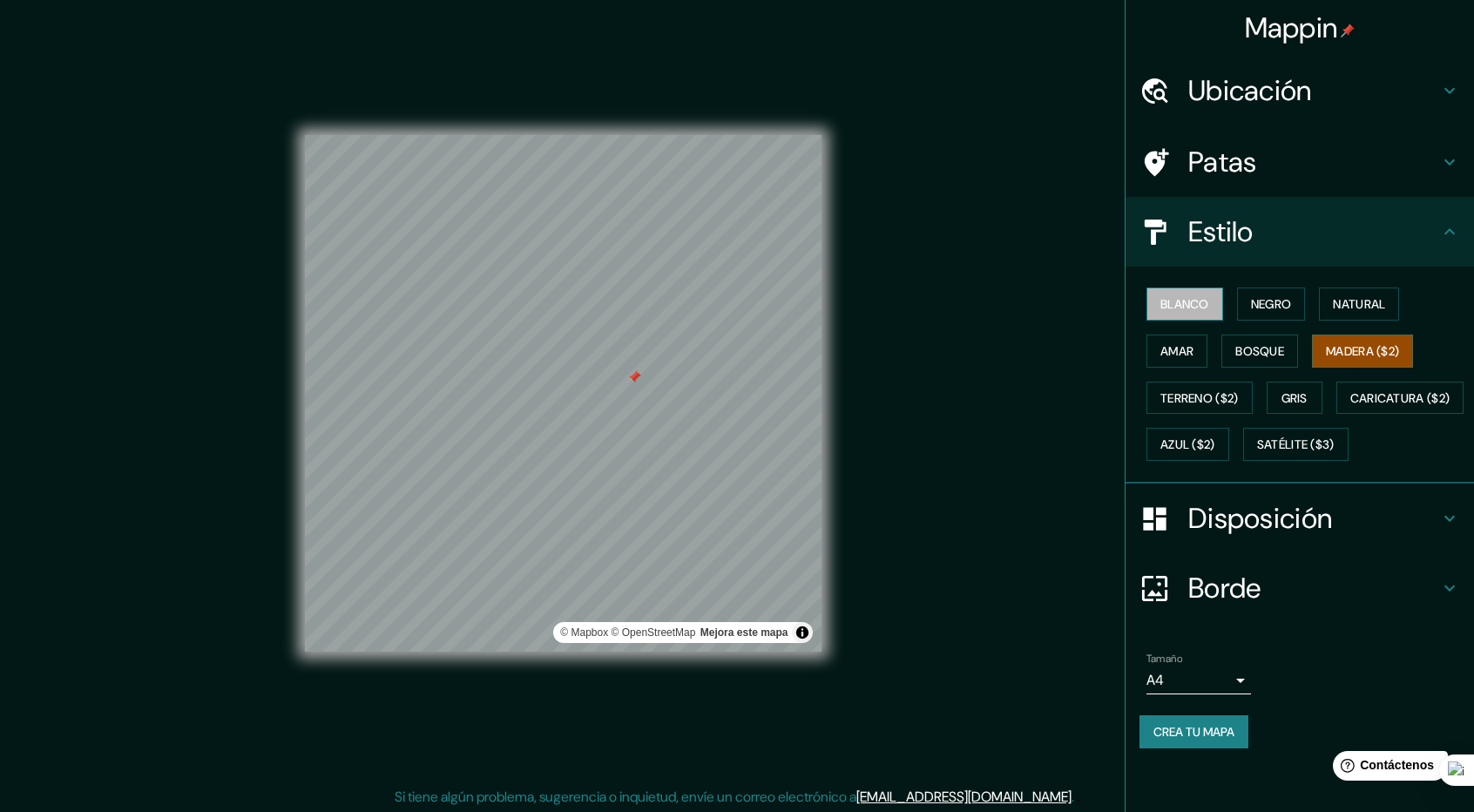
click at [1182, 306] on font "Blanco" at bounding box center [1184, 303] width 49 height 16
click at [1323, 313] on button "Natural" at bounding box center [1358, 304] width 80 height 33
click at [733, 487] on div at bounding box center [729, 483] width 14 height 14
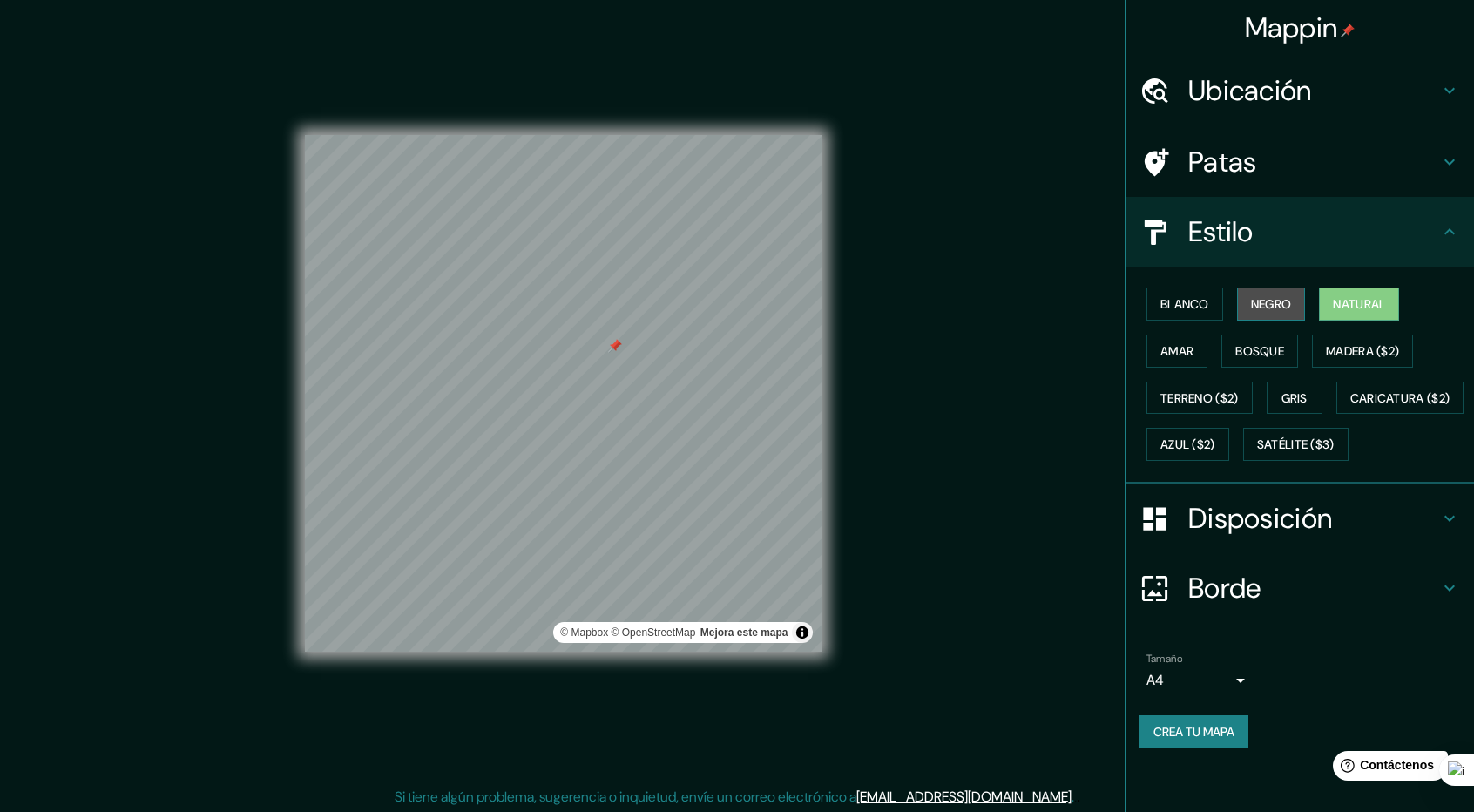
click at [1280, 299] on font "Negro" at bounding box center [1271, 303] width 41 height 16
click at [1192, 303] on font "Blanco" at bounding box center [1184, 303] width 49 height 16
click at [1273, 302] on font "Negro" at bounding box center [1271, 303] width 41 height 16
click at [1425, 535] on h4 "Disposición" at bounding box center [1314, 518] width 251 height 35
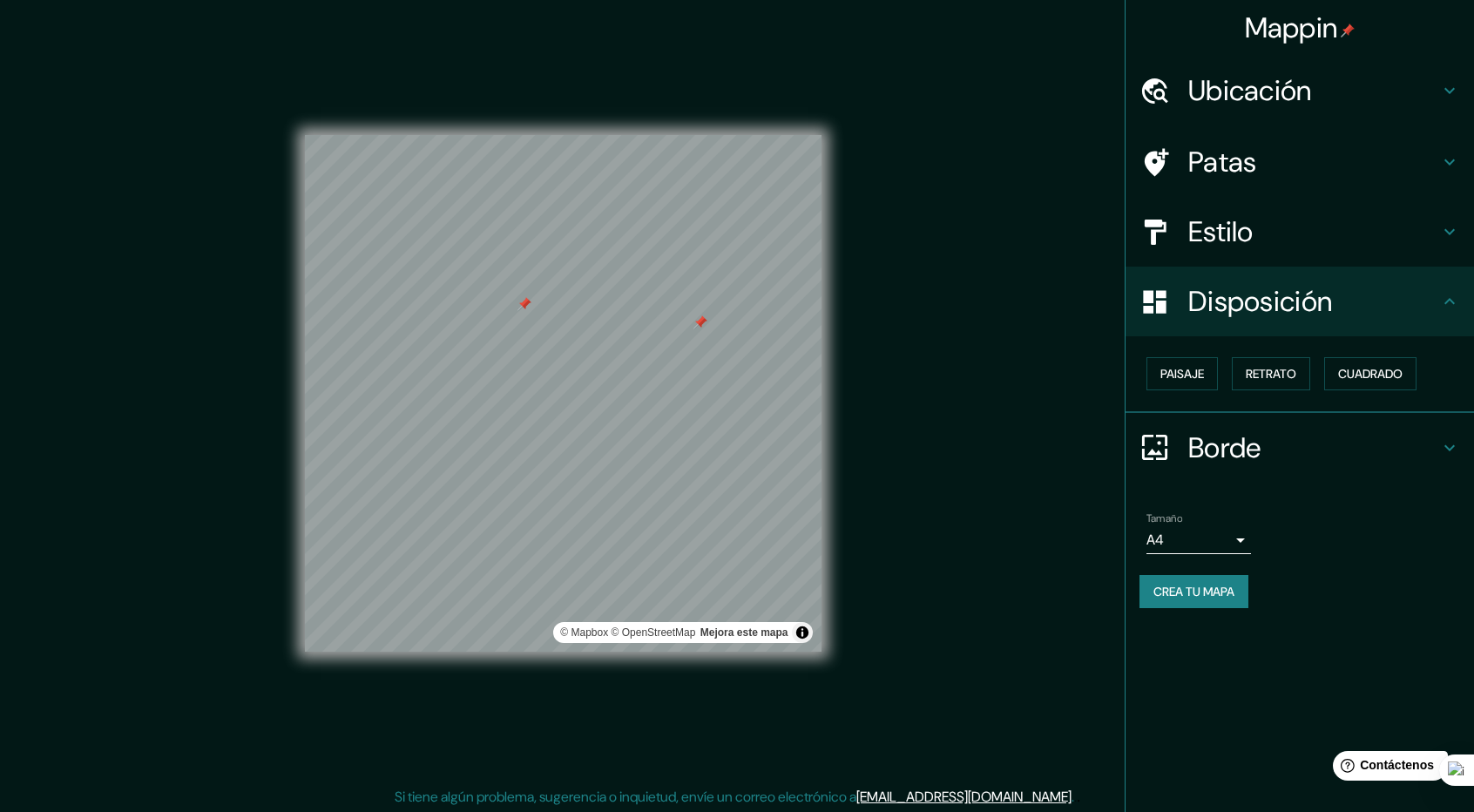
click at [1378, 438] on h4 "Borde" at bounding box center [1314, 447] width 251 height 35
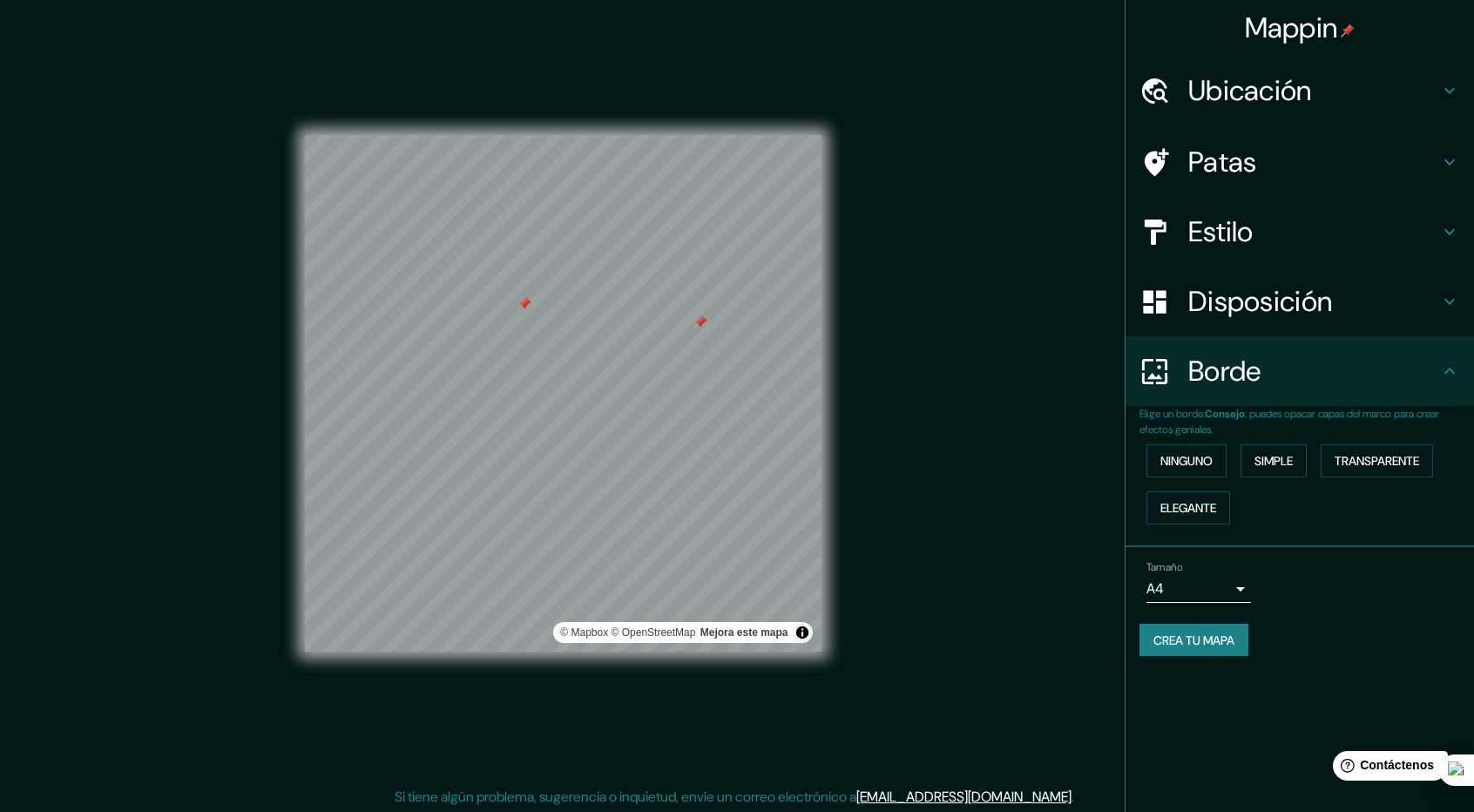
click at [1241, 569] on div "Tamaño A4 single" at bounding box center [1199, 582] width 104 height 42
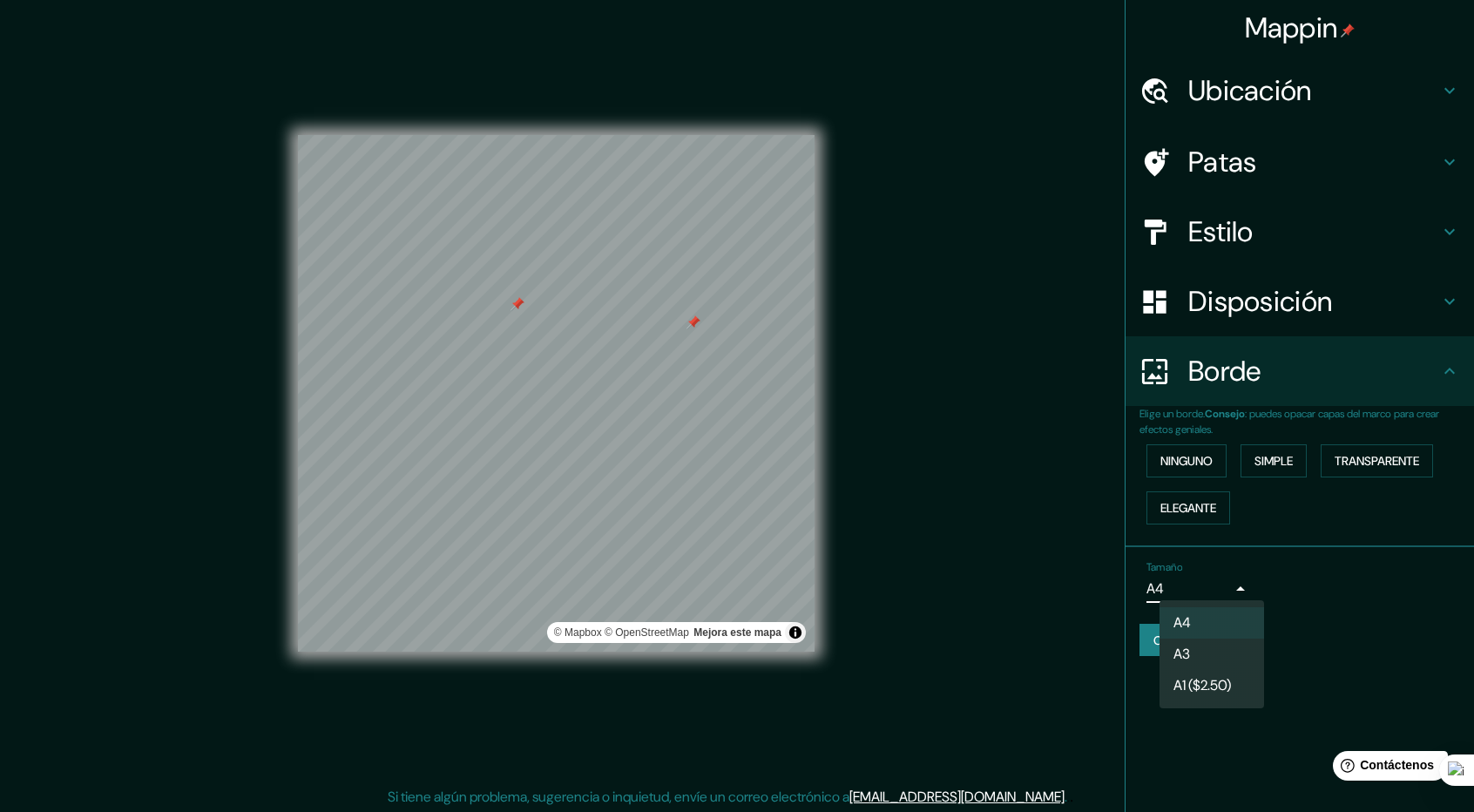
click at [1233, 577] on body "Mappin Ubicación Soyaló, [GEOGRAPHIC_DATA], [GEOGRAPHIC_DATA] [GEOGRAPHIC_DATA]…" at bounding box center [737, 406] width 1474 height 812
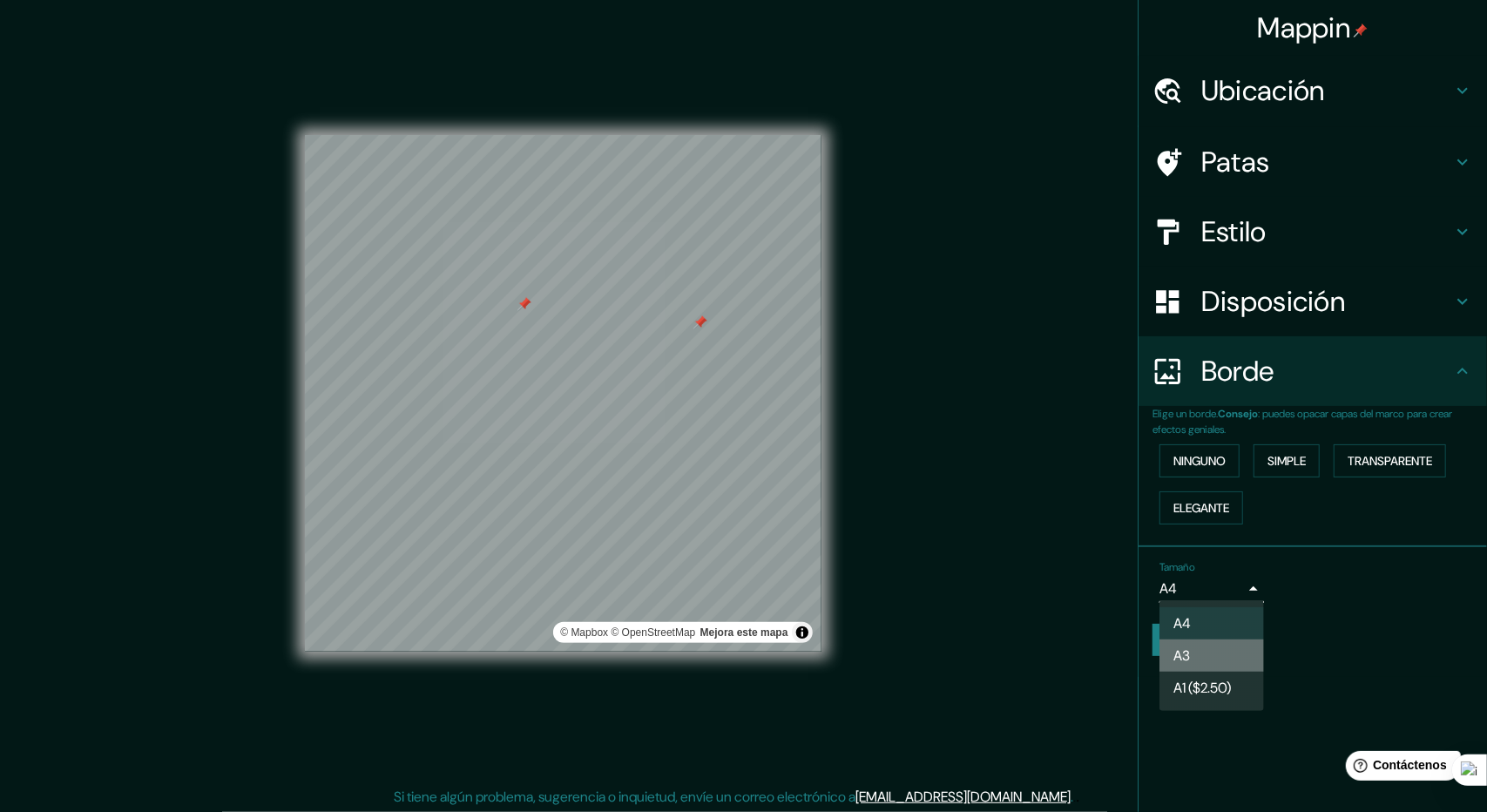
click at [1237, 651] on li "A3" at bounding box center [1212, 655] width 105 height 32
type input "a4"
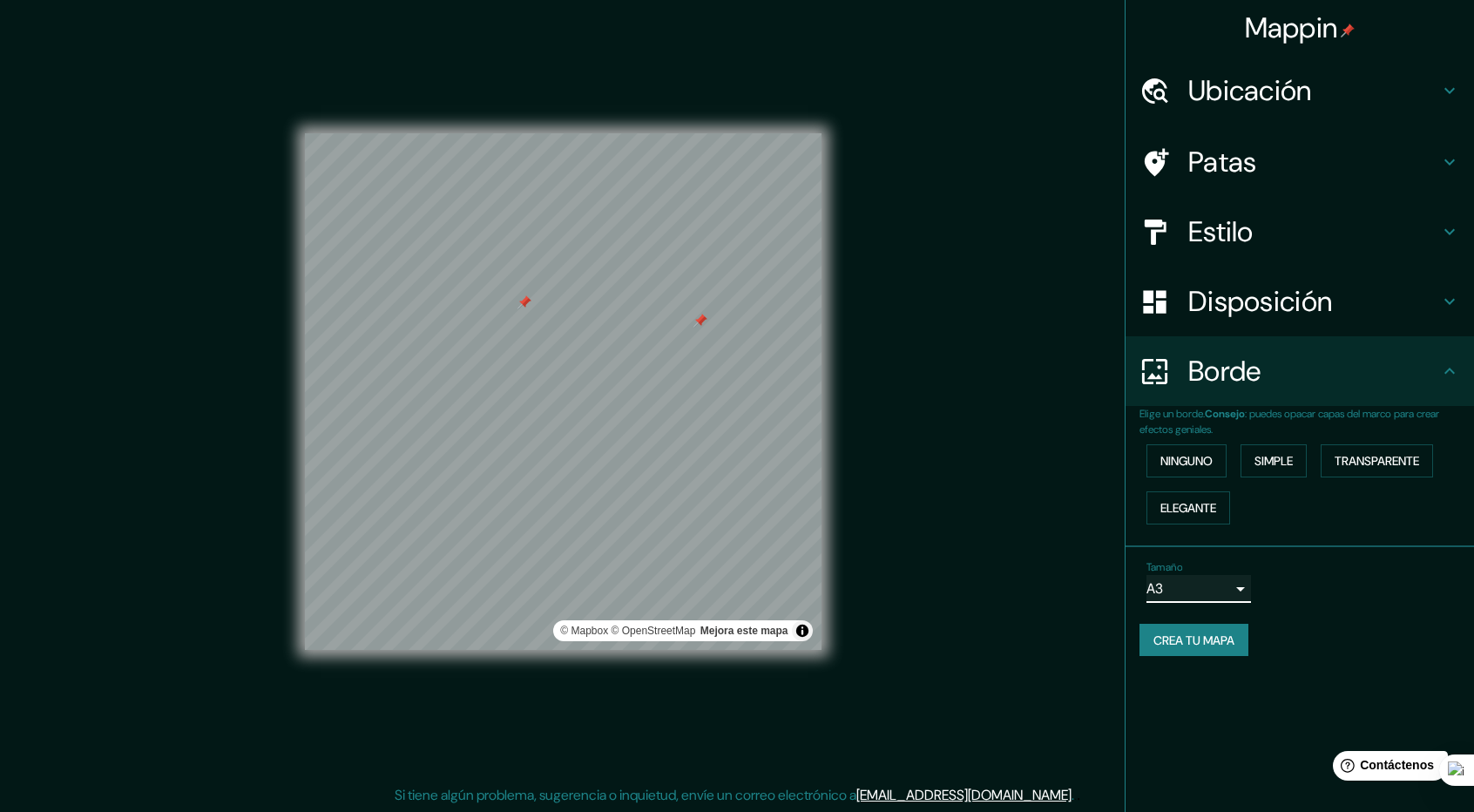
scroll to position [2, 0]
click at [1432, 152] on h4 "Patas" at bounding box center [1314, 162] width 251 height 35
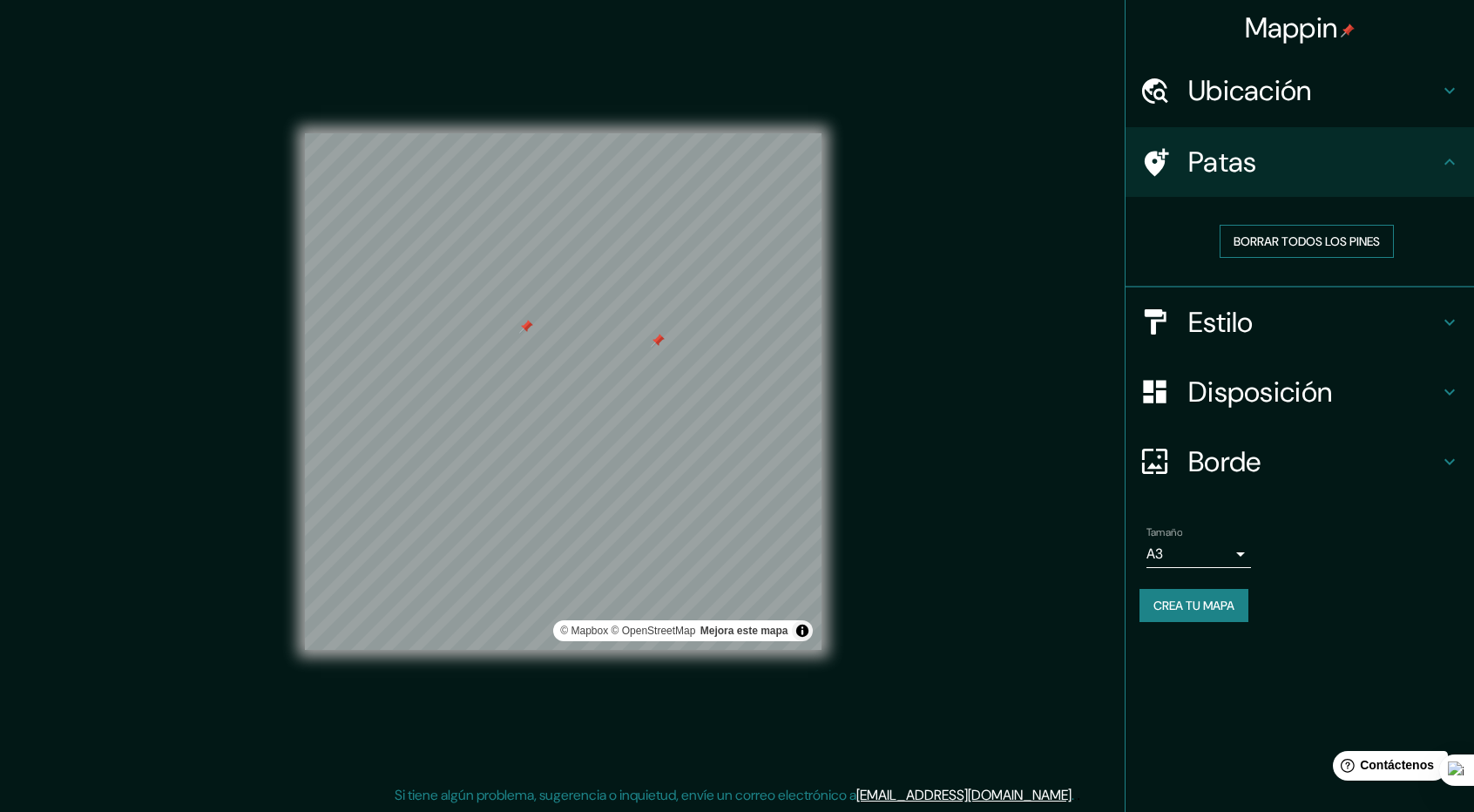
click at [1338, 228] on button "Borrar todos los pines" at bounding box center [1306, 241] width 174 height 33
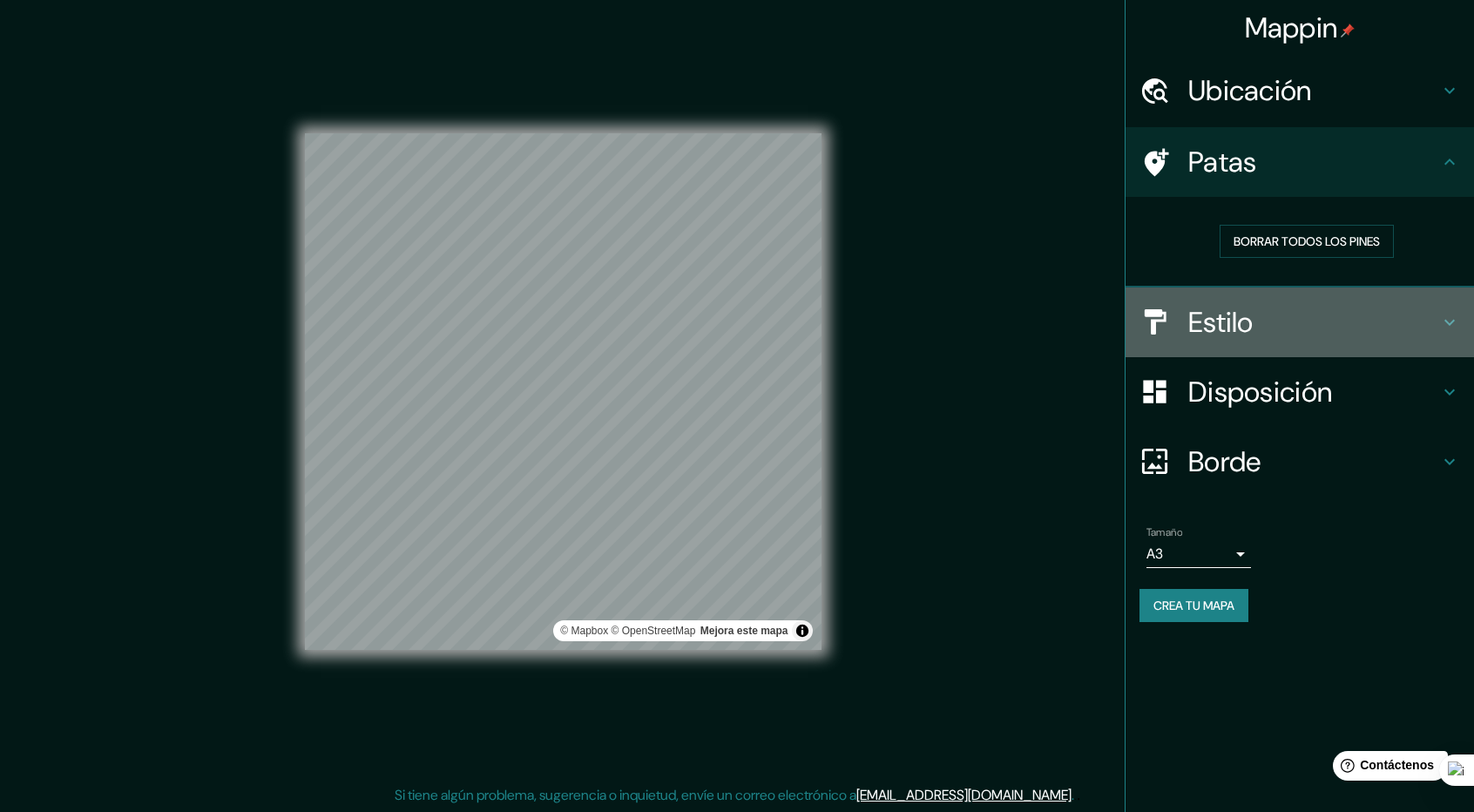
click at [1291, 324] on h4 "Estilo" at bounding box center [1314, 323] width 251 height 35
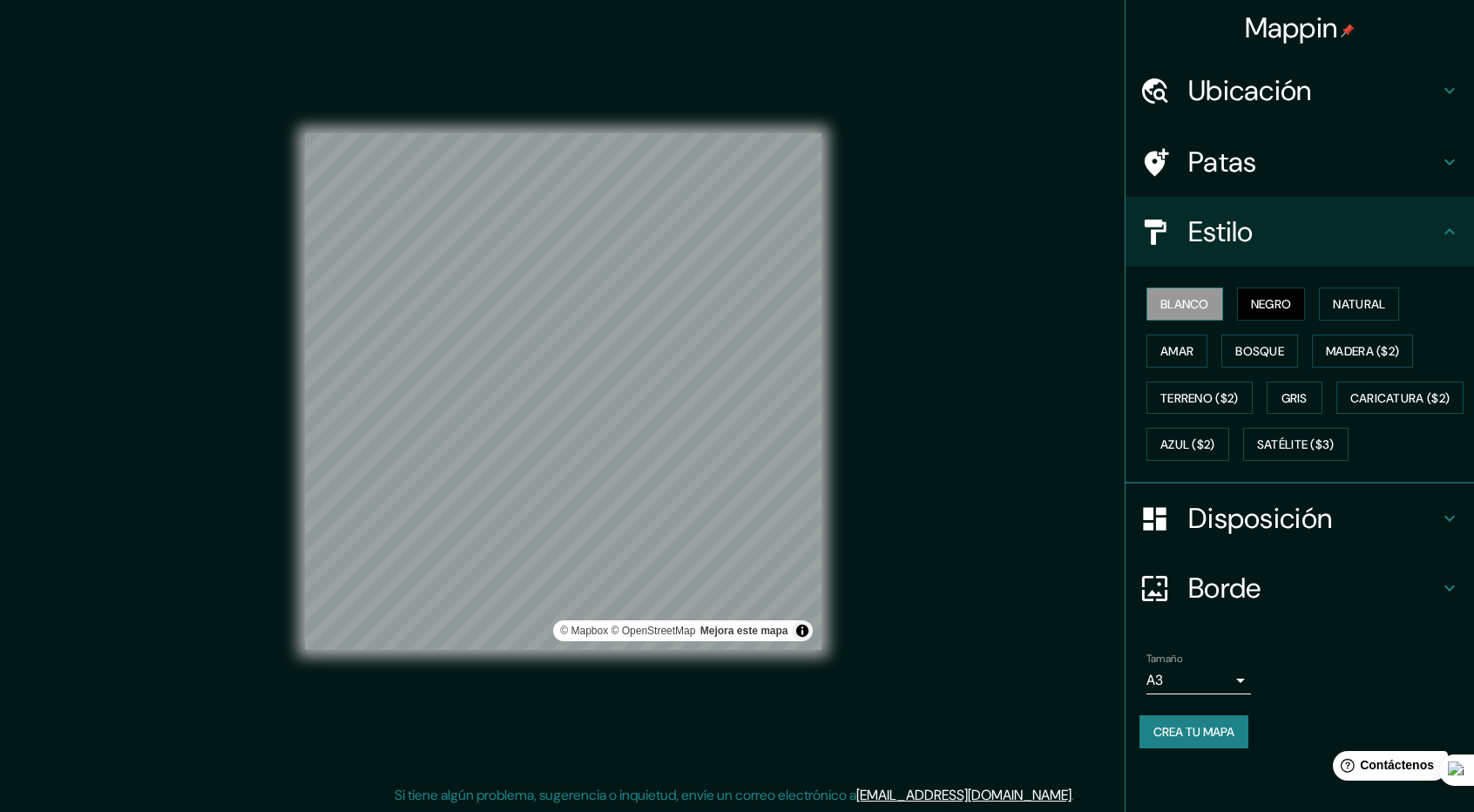
click at [1193, 293] on font "Blanco" at bounding box center [1184, 303] width 49 height 23
click at [1266, 288] on button "Negro" at bounding box center [1270, 304] width 69 height 33
click at [1375, 291] on button "Natural" at bounding box center [1358, 304] width 80 height 33
click at [1260, 303] on font "Negro" at bounding box center [1271, 303] width 41 height 16
click at [1189, 349] on font "Amar" at bounding box center [1177, 350] width 33 height 16
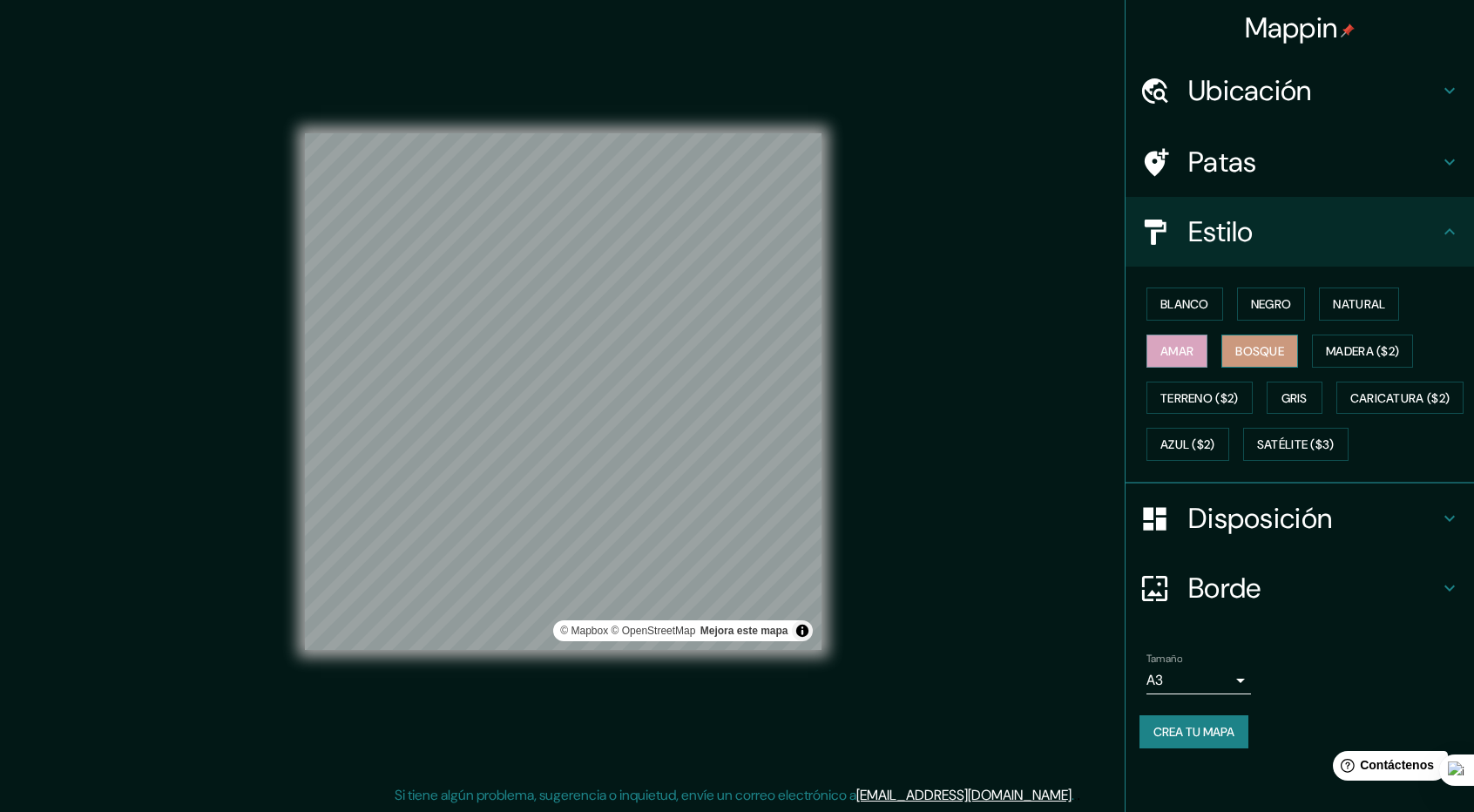
click at [1239, 358] on font "Bosque" at bounding box center [1259, 351] width 49 height 23
click at [1275, 359] on font "Bosque" at bounding box center [1259, 351] width 49 height 23
click at [1188, 346] on font "Amar" at bounding box center [1177, 350] width 33 height 16
drag, startPoint x: 1254, startPoint y: 303, endPoint x: 1246, endPoint y: 302, distance: 8.1
click at [1254, 302] on font "Negro" at bounding box center [1271, 303] width 41 height 16
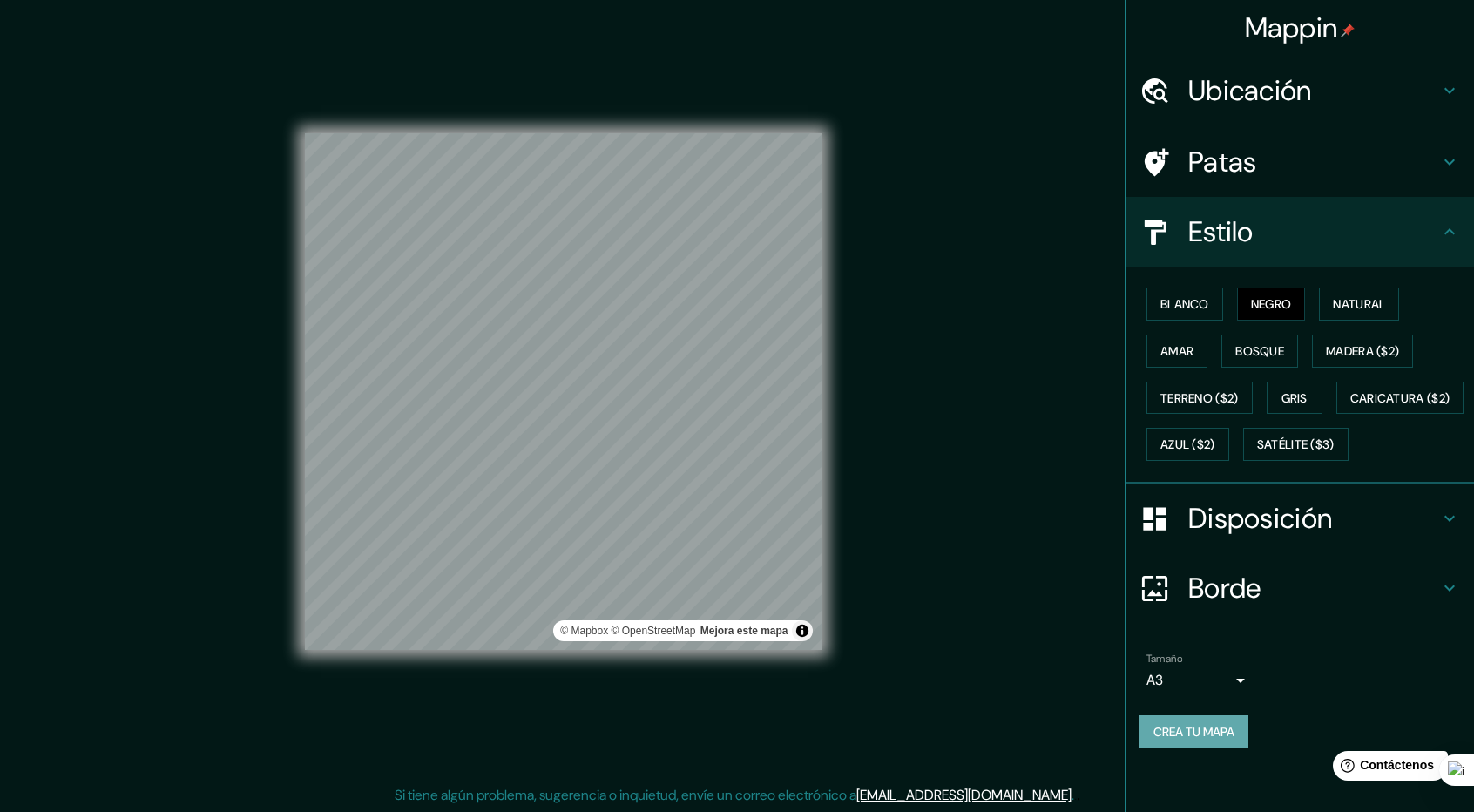
click at [1210, 740] on font "Crea tu mapa" at bounding box center [1194, 731] width 81 height 16
click at [1220, 740] on font "Crea tu mapa" at bounding box center [1194, 731] width 81 height 16
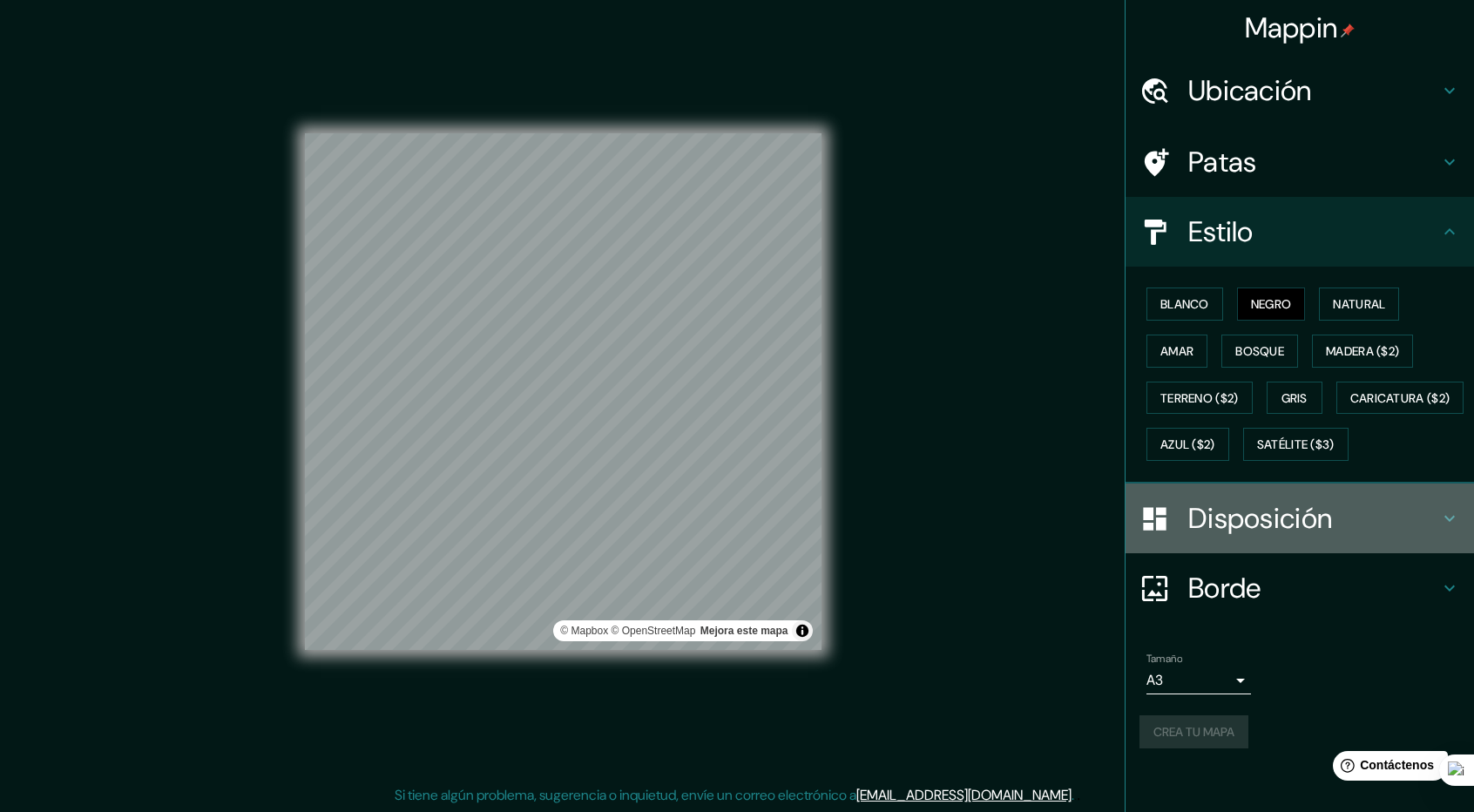
click at [1396, 535] on h4 "Disposición" at bounding box center [1314, 518] width 251 height 35
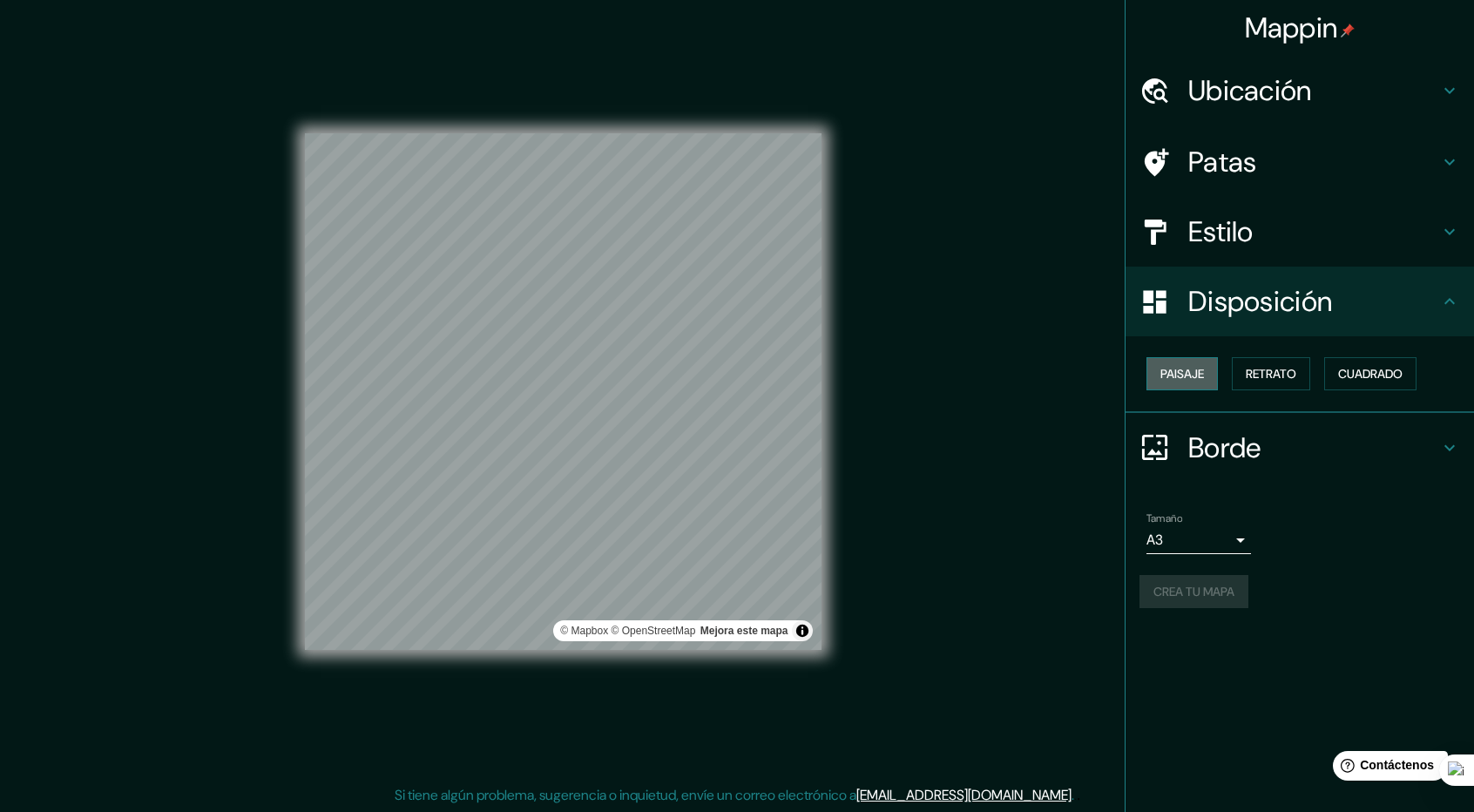
click at [1172, 363] on font "Paisaje" at bounding box center [1182, 373] width 44 height 23
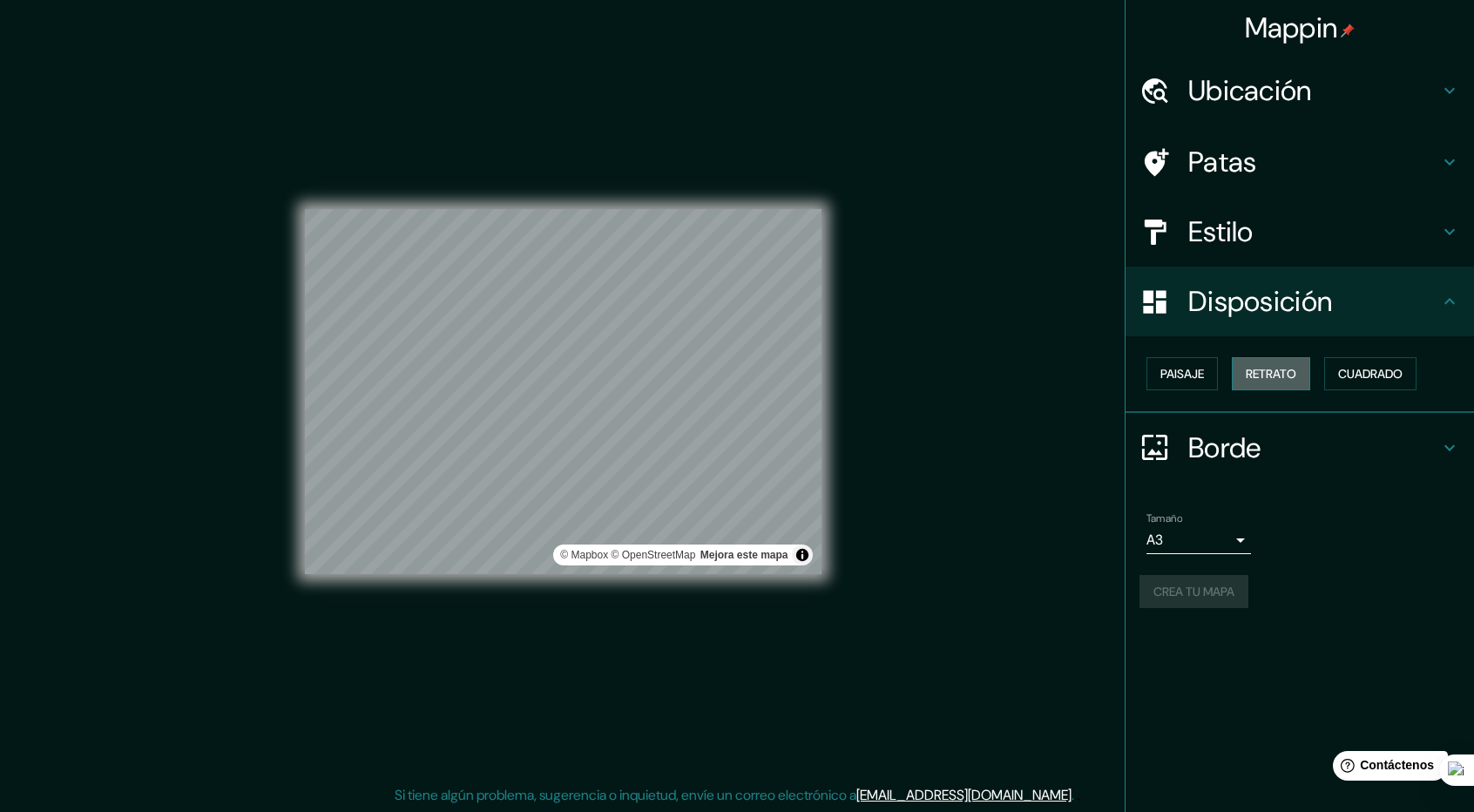
click at [1294, 369] on font "Retrato" at bounding box center [1270, 373] width 50 height 16
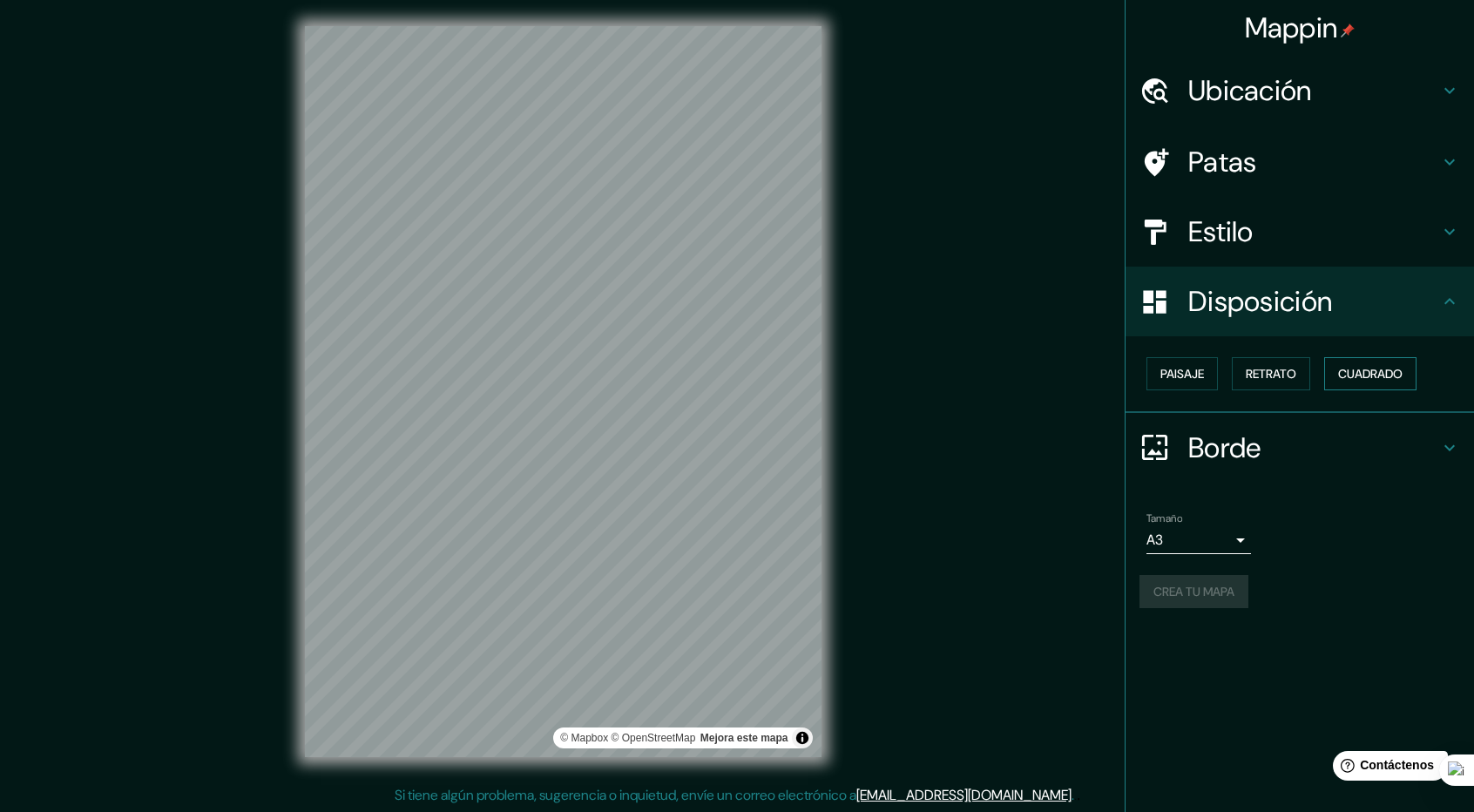
click at [1378, 372] on font "Cuadrado" at bounding box center [1370, 373] width 64 height 16
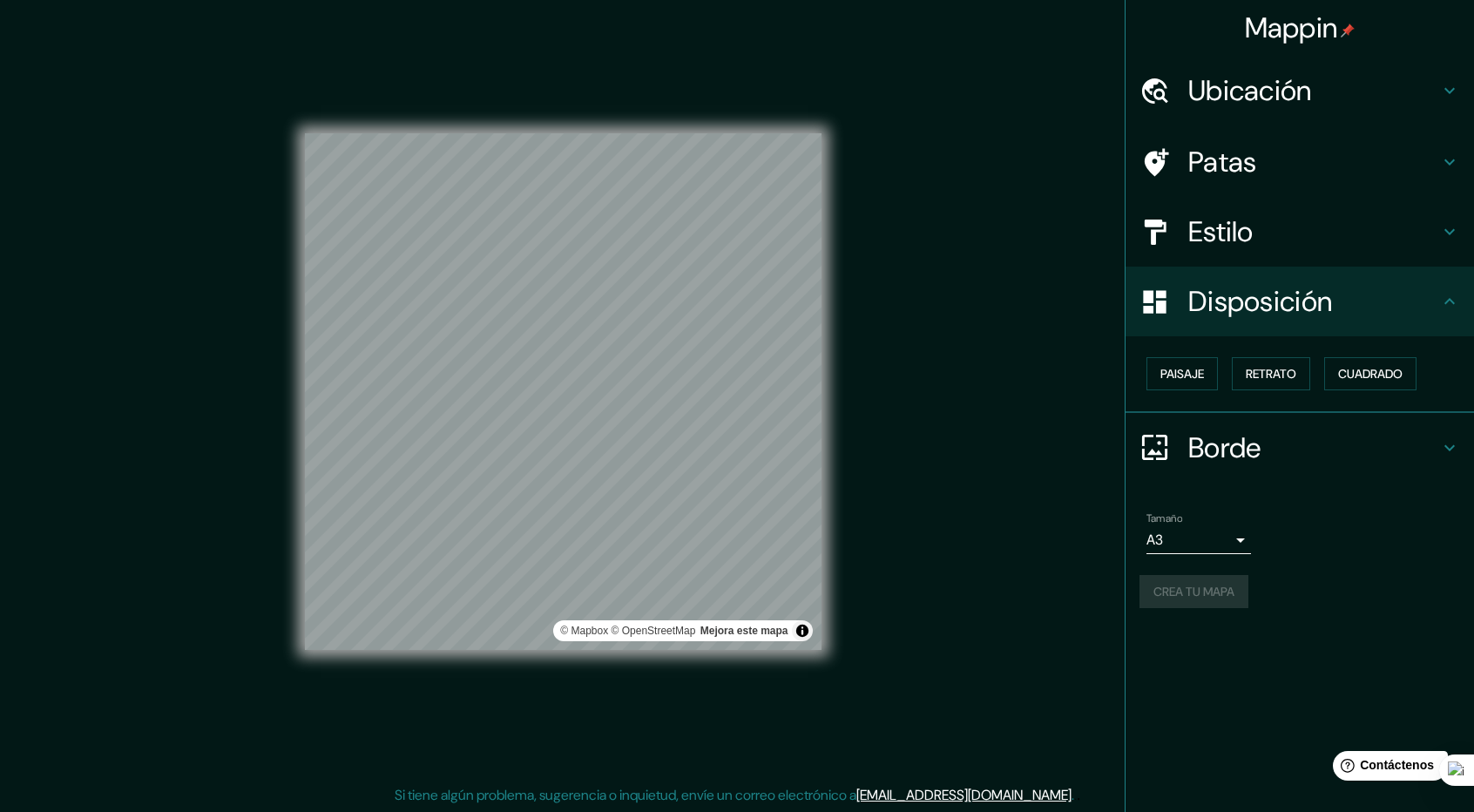
click at [1216, 452] on font "Borde" at bounding box center [1225, 447] width 73 height 37
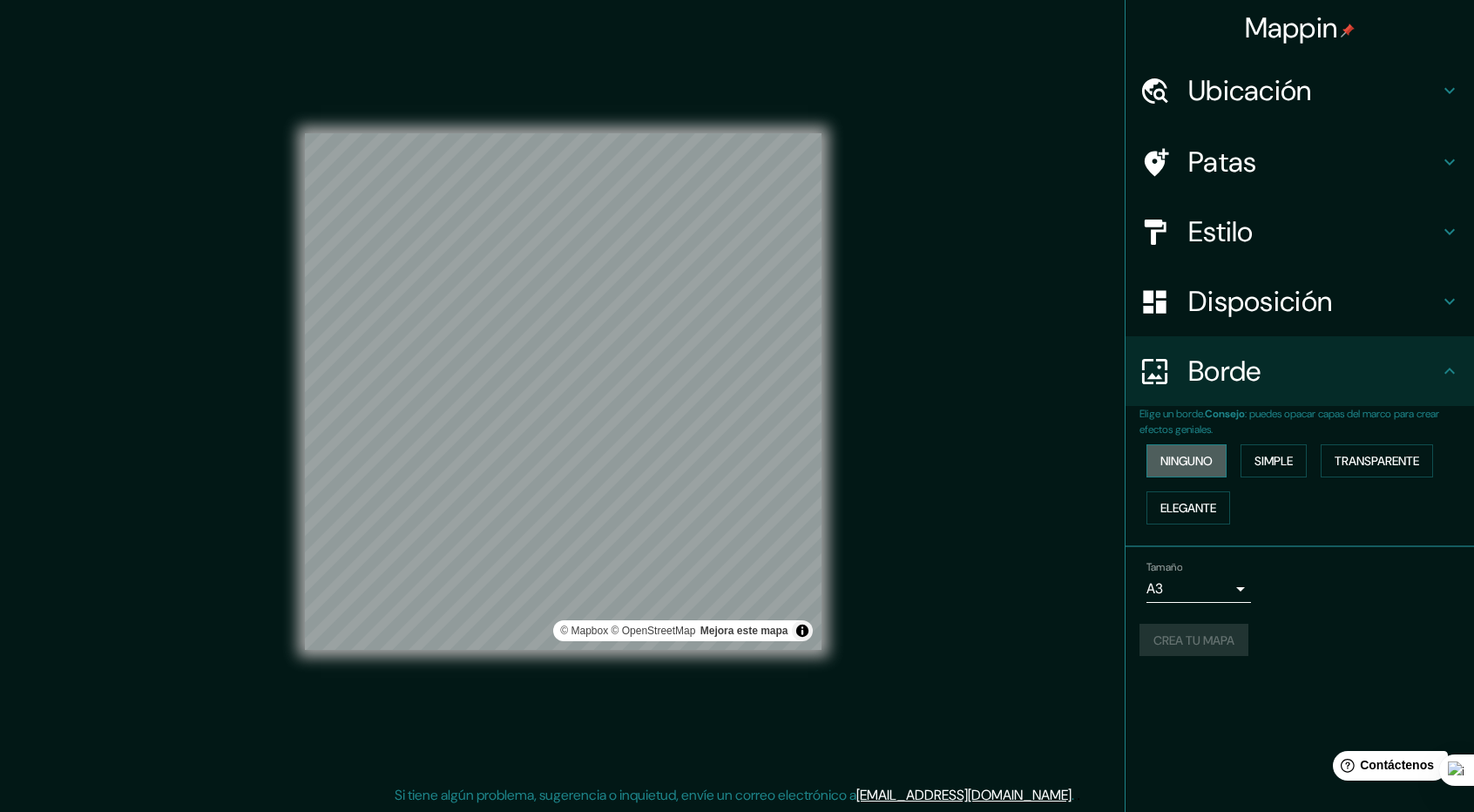
click at [1218, 457] on button "Ninguno" at bounding box center [1186, 461] width 80 height 33
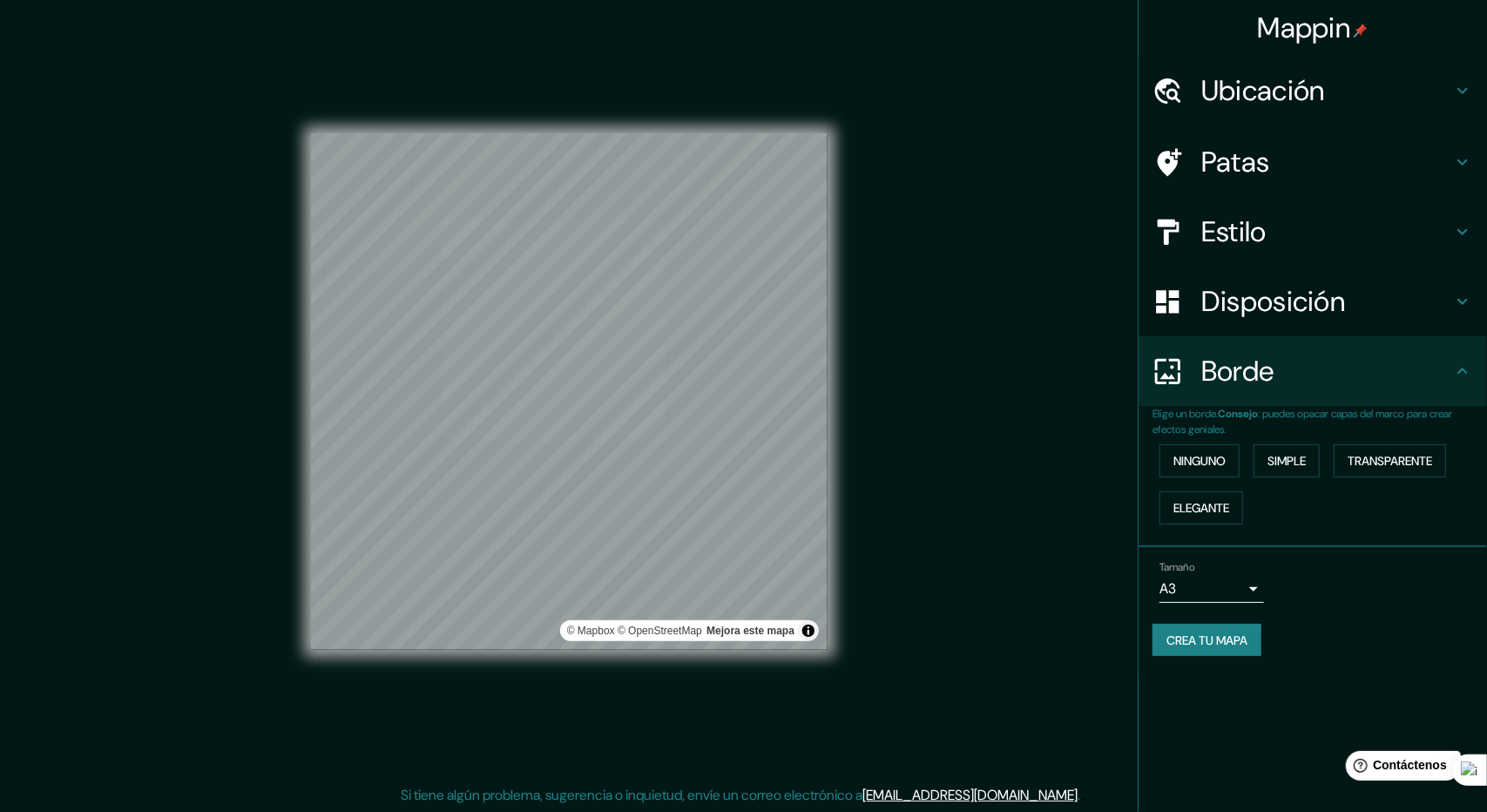
click at [1205, 577] on body "Mappin Ubicación Soyaló, [GEOGRAPHIC_DATA], [GEOGRAPHIC_DATA] [GEOGRAPHIC_DATA]…" at bounding box center [744, 404] width 1487 height 812
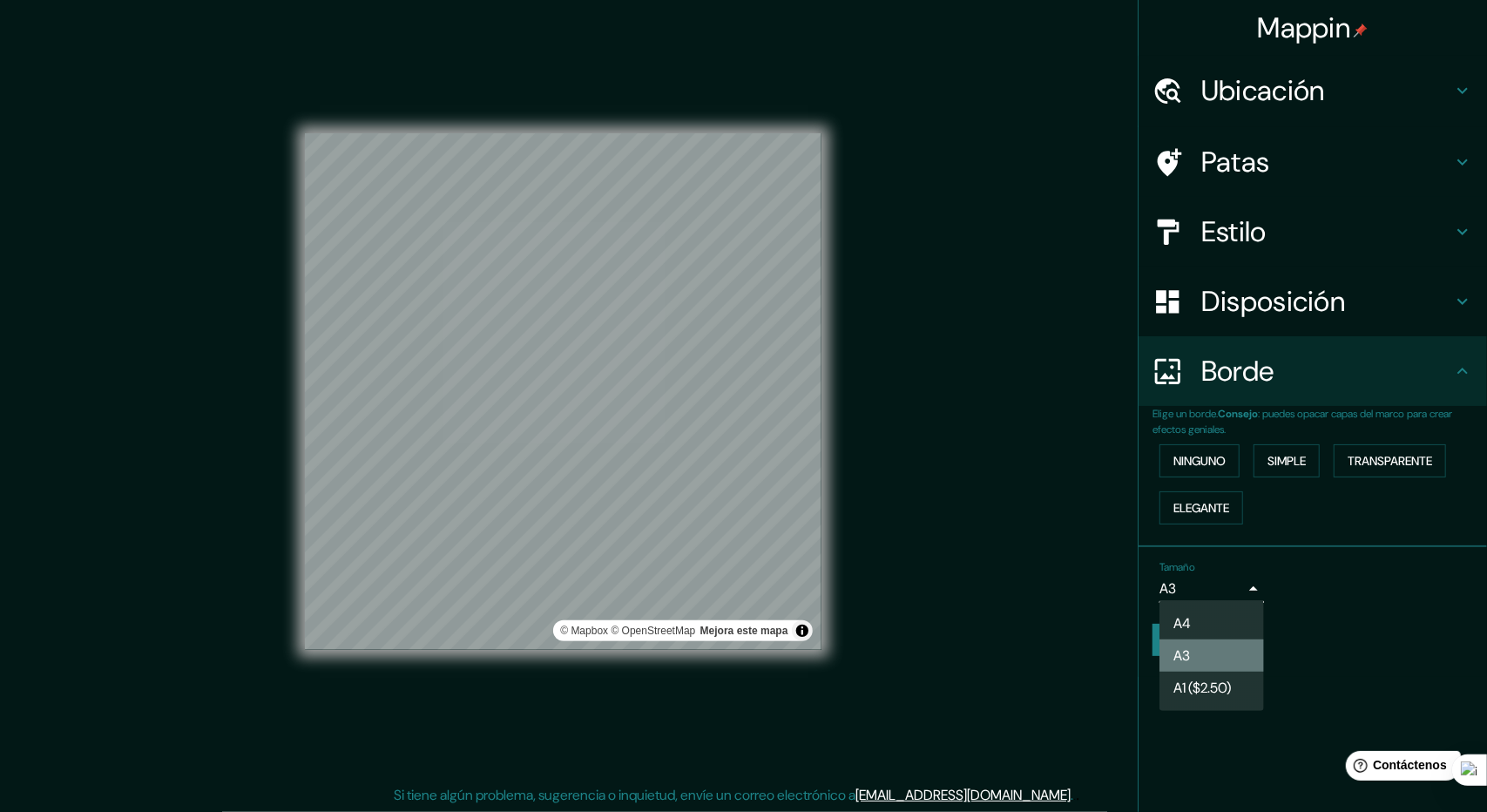
click at [1207, 650] on li "A3" at bounding box center [1212, 655] width 105 height 32
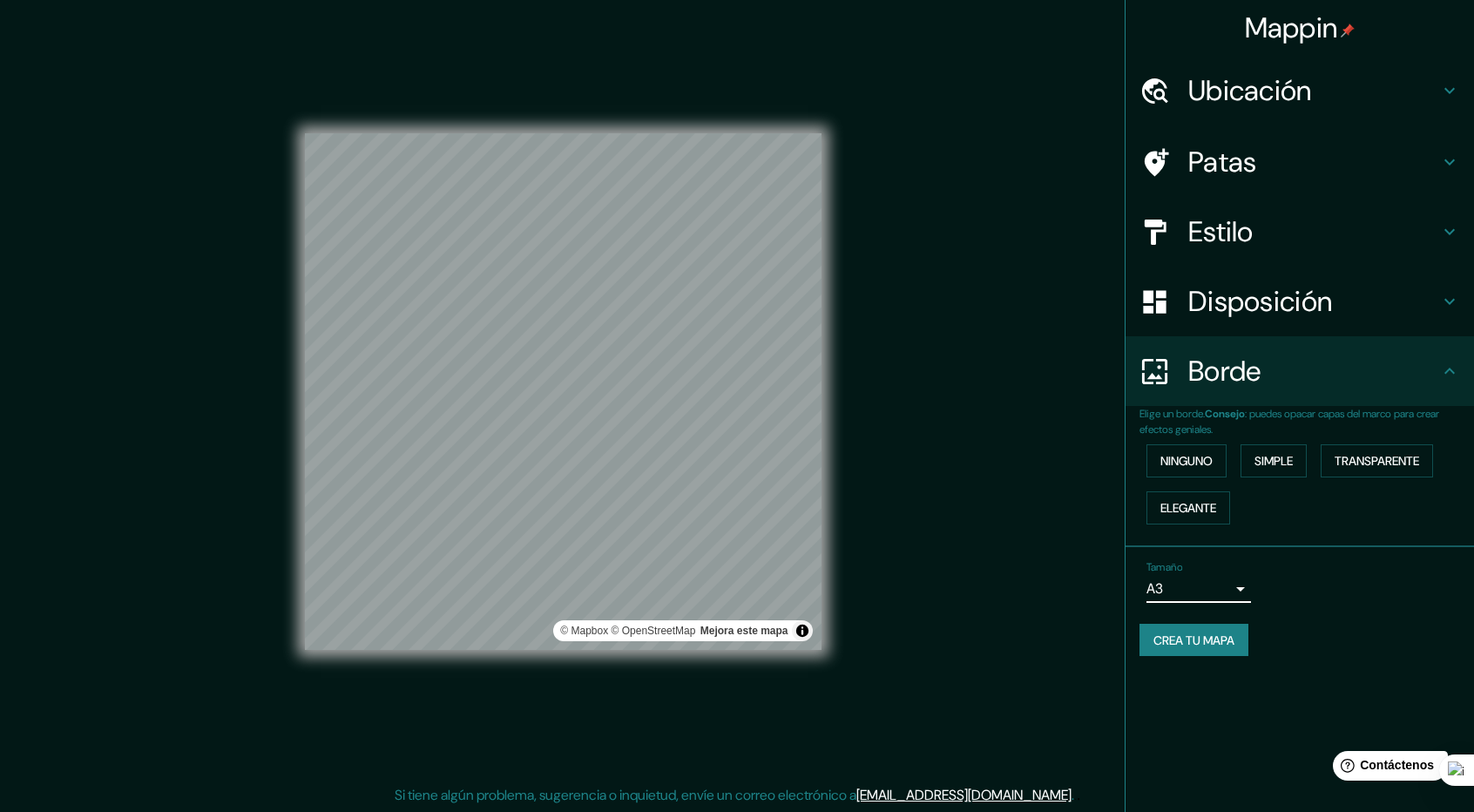
click at [1215, 642] on font "Crea tu mapa" at bounding box center [1194, 640] width 81 height 16
click at [1215, 642] on div "Crea tu mapa" at bounding box center [1300, 640] width 321 height 33
click at [1432, 177] on h4 "Patas" at bounding box center [1314, 162] width 251 height 35
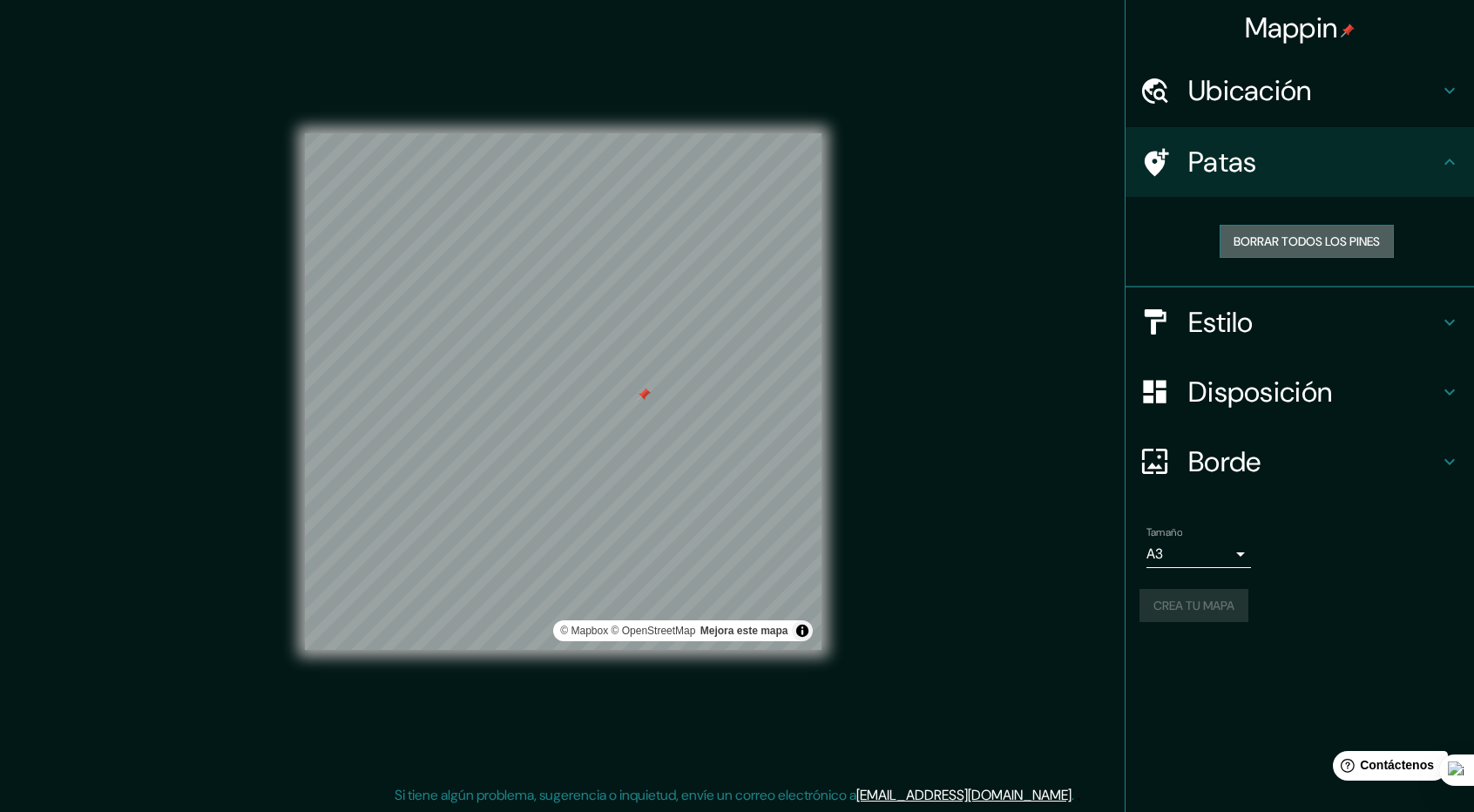
click at [1294, 235] on font "Borrar todos los pines" at bounding box center [1307, 241] width 147 height 16
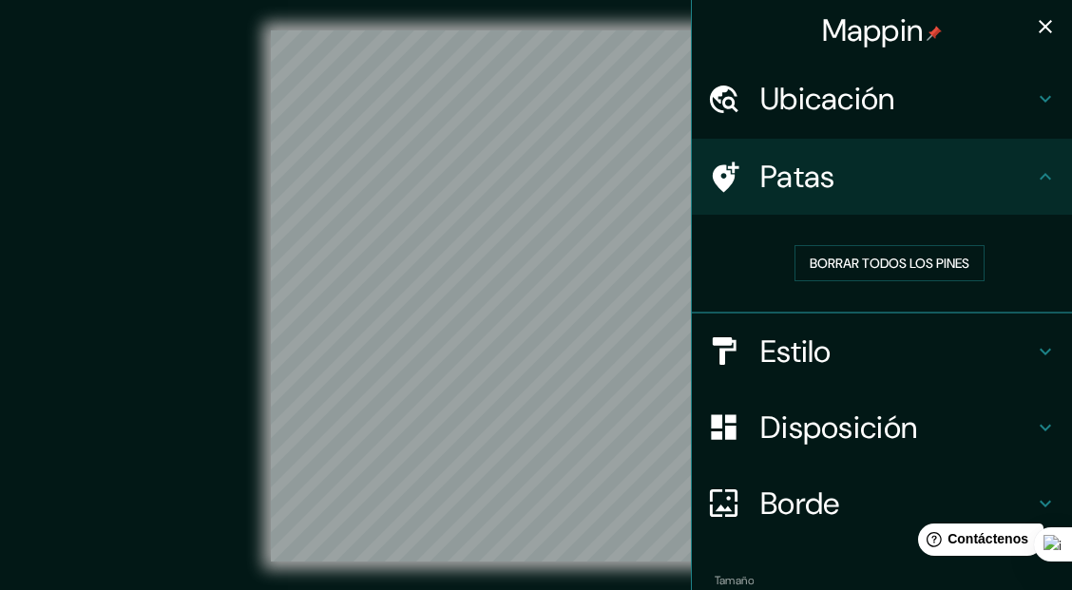
click at [1037, 20] on icon "button" at bounding box center [1045, 26] width 23 height 23
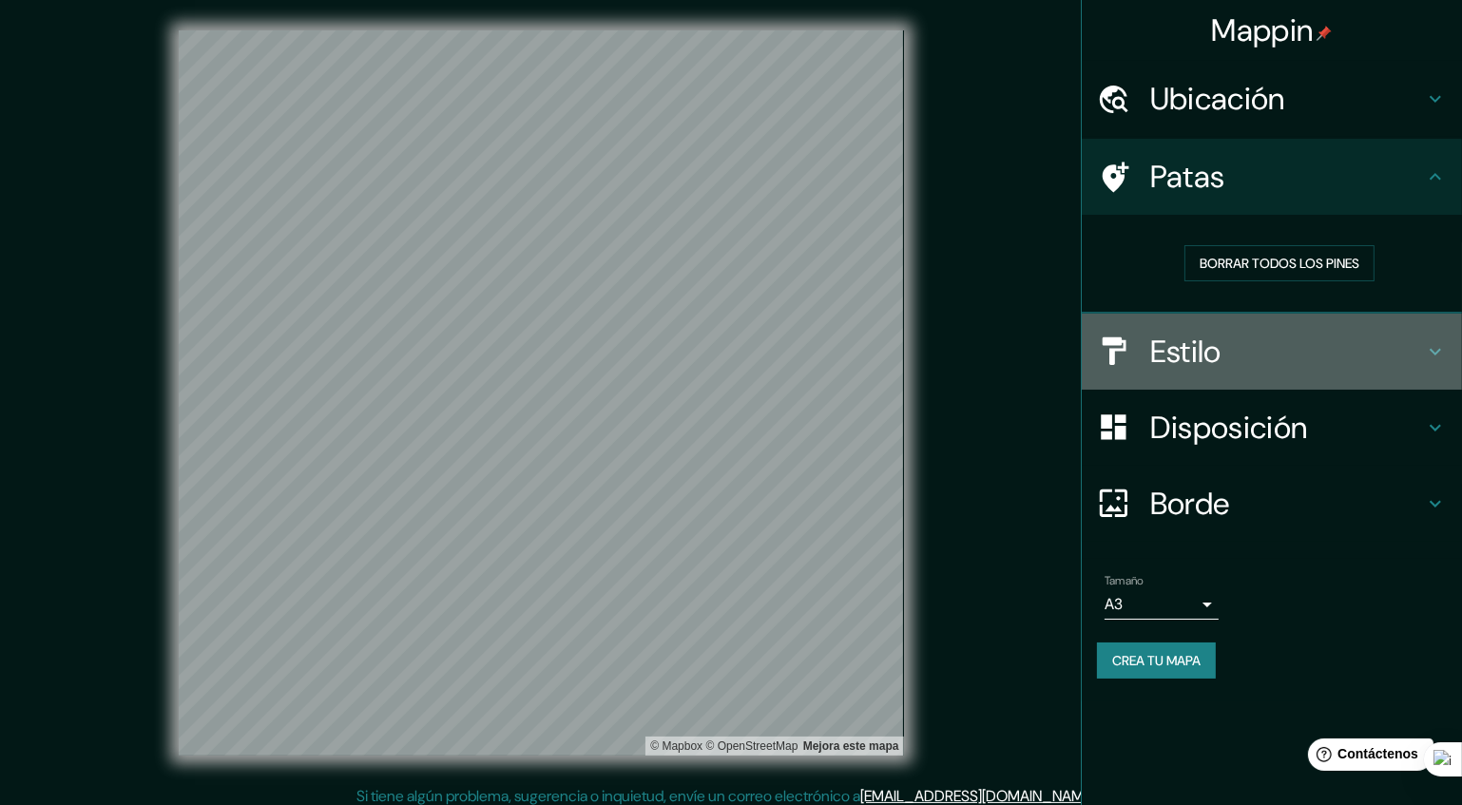
click at [1266, 338] on h4 "Estilo" at bounding box center [1287, 352] width 274 height 38
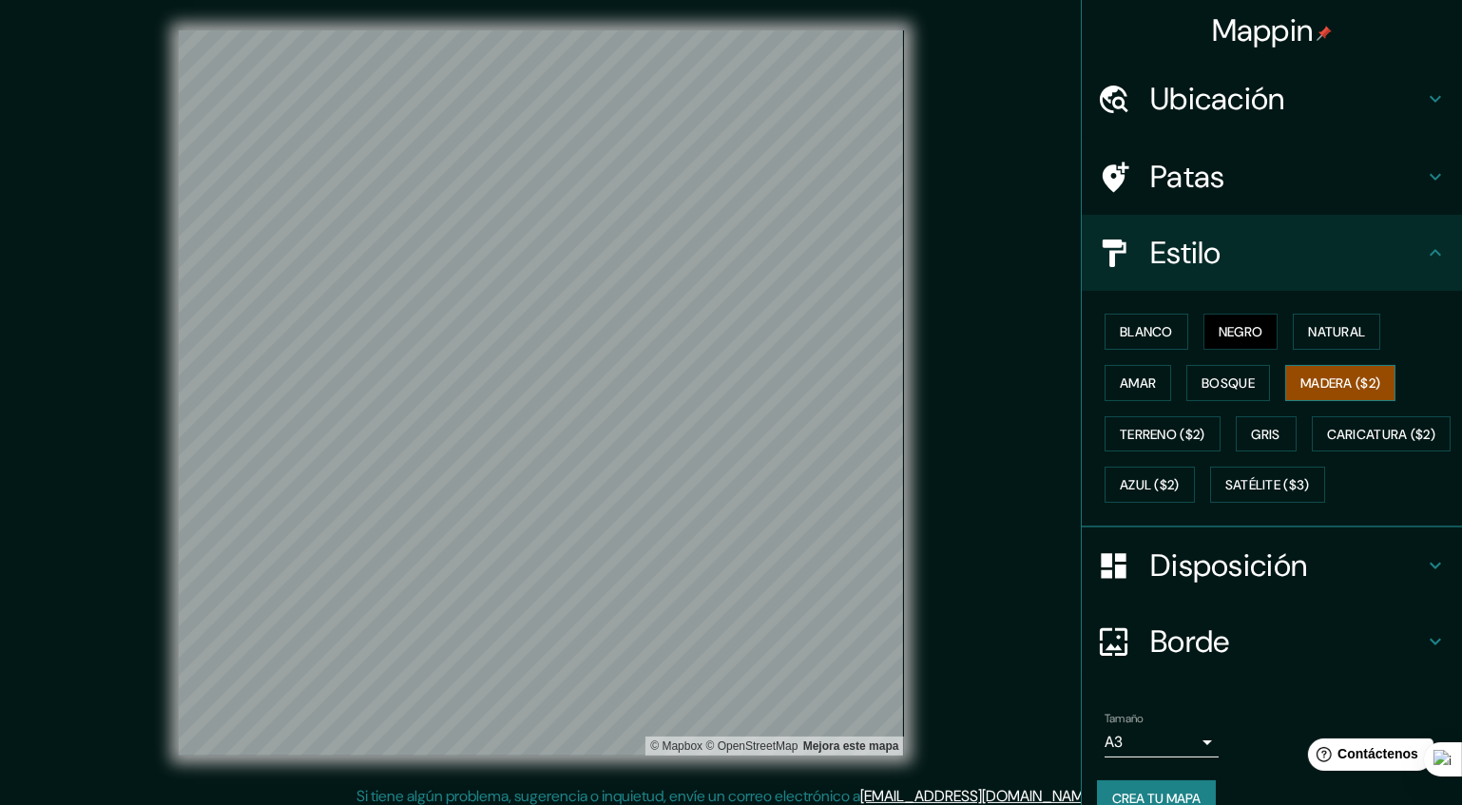
click at [1332, 379] on font "Madera ($2)" at bounding box center [1340, 382] width 80 height 17
click at [1218, 327] on font "Negro" at bounding box center [1240, 331] width 45 height 17
